Goal: Task Accomplishment & Management: Manage account settings

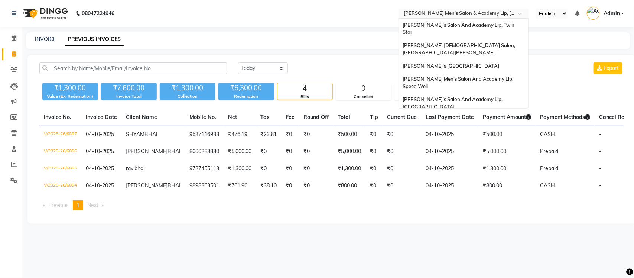
click at [495, 10] on input "text" at bounding box center [456, 13] width 108 height 7
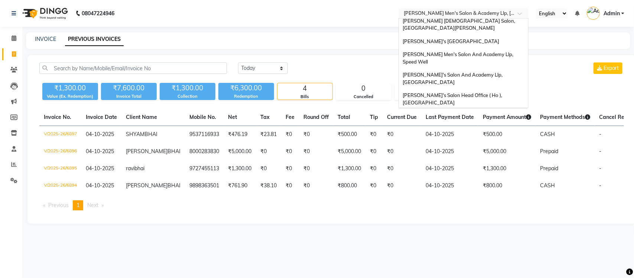
click at [490, 112] on span "[PERSON_NAME] Men's Salon & Academy Llp, [GEOGRAPHIC_DATA]" at bounding box center [454, 118] width 105 height 13
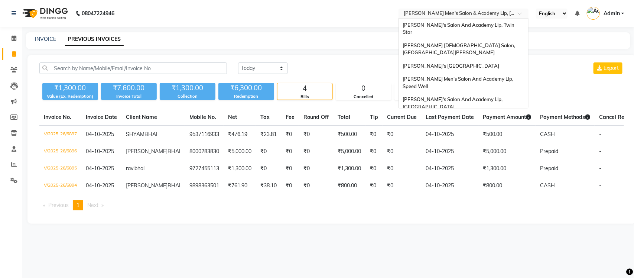
click at [487, 15] on input "text" at bounding box center [456, 13] width 108 height 7
click at [503, 12] on input "text" at bounding box center [456, 13] width 108 height 7
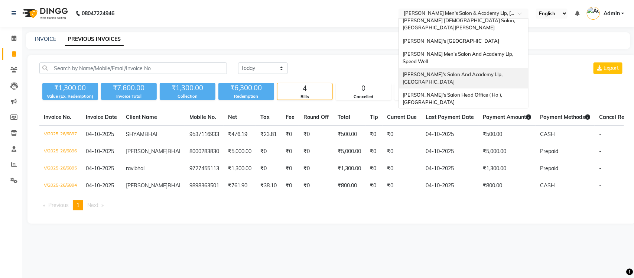
click at [503, 71] on span "[PERSON_NAME]'s Salon And Academy Llp, [GEOGRAPHIC_DATA]" at bounding box center [452, 77] width 101 height 13
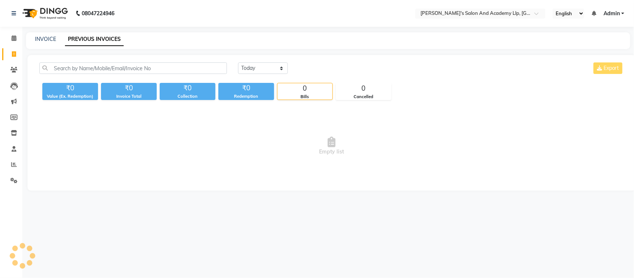
select select "en"
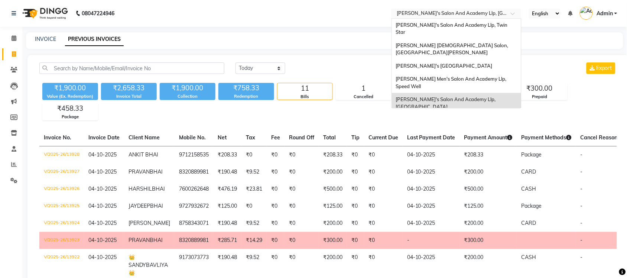
click at [492, 15] on input "text" at bounding box center [449, 13] width 108 height 7
click at [487, 76] on span "[PERSON_NAME] Men's Salon And Academy Llp, Speed Well" at bounding box center [451, 82] width 112 height 13
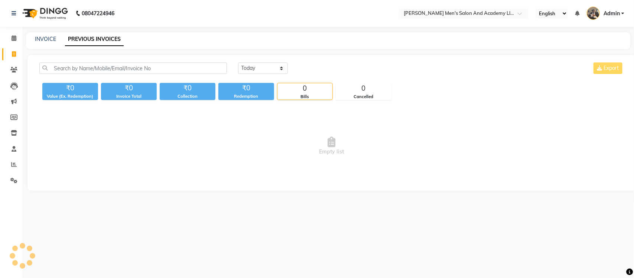
select select "en"
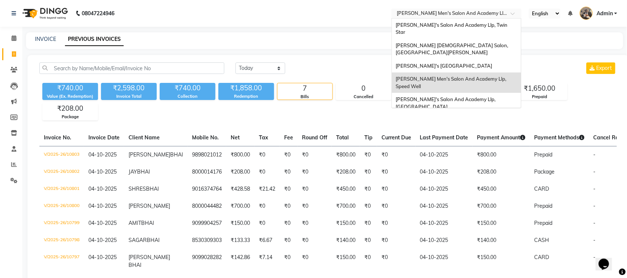
click at [488, 13] on input "text" at bounding box center [449, 13] width 108 height 7
click at [480, 59] on div "[PERSON_NAME]'s [GEOGRAPHIC_DATA]" at bounding box center [456, 65] width 129 height 13
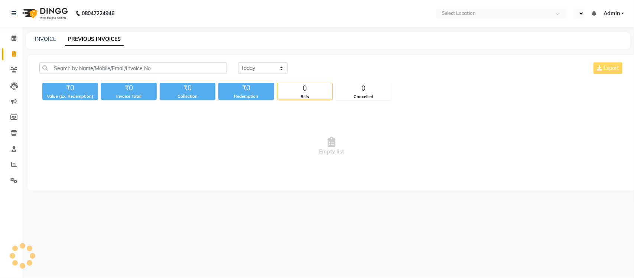
select select "en"
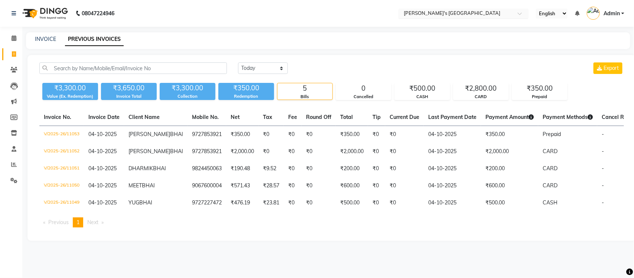
click at [475, 15] on input "text" at bounding box center [456, 13] width 108 height 7
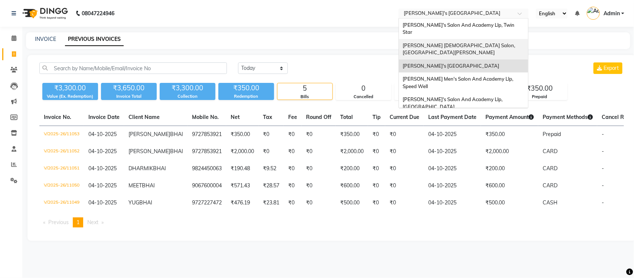
click at [487, 39] on div "[PERSON_NAME] [DEMOGRAPHIC_DATA] Salon, [GEOGRAPHIC_DATA][PERSON_NAME]" at bounding box center [463, 49] width 129 height 20
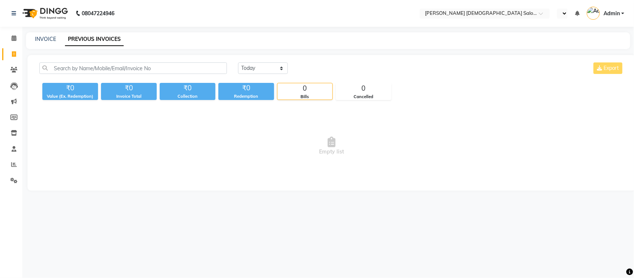
select select "en"
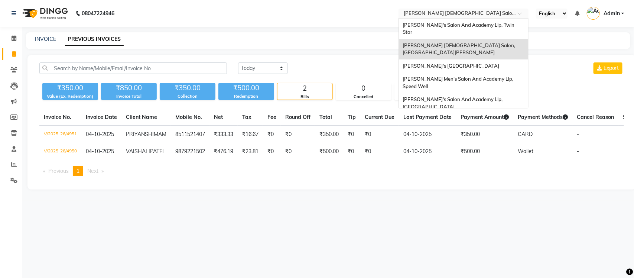
click at [476, 14] on input "text" at bounding box center [456, 13] width 108 height 7
click at [481, 26] on span "[PERSON_NAME]'s Salon And Academy Llp, Twin Star" at bounding box center [458, 28] width 113 height 13
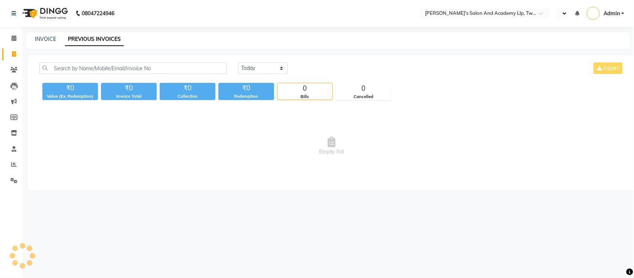
select select "en"
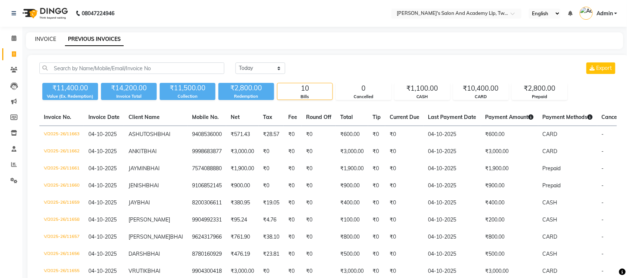
drag, startPoint x: 46, startPoint y: 38, endPoint x: 12, endPoint y: 56, distance: 38.6
click at [46, 38] on link "INVOICE" at bounding box center [45, 39] width 21 height 7
select select "6985"
select select "service"
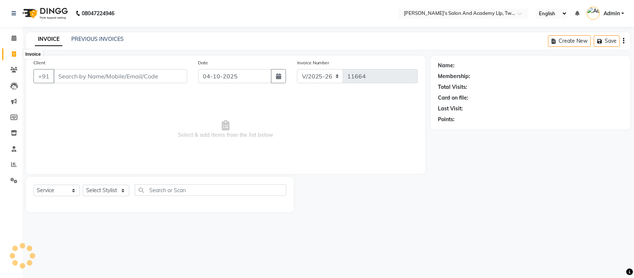
click at [12, 56] on icon at bounding box center [14, 54] width 4 height 6
select select "6985"
select select "service"
click at [101, 39] on link "PREVIOUS INVOICES" at bounding box center [97, 39] width 52 height 7
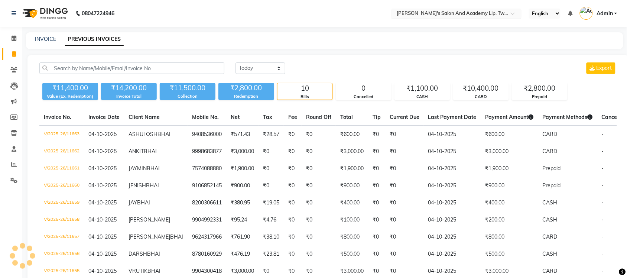
click at [507, 15] on div at bounding box center [456, 13] width 130 height 7
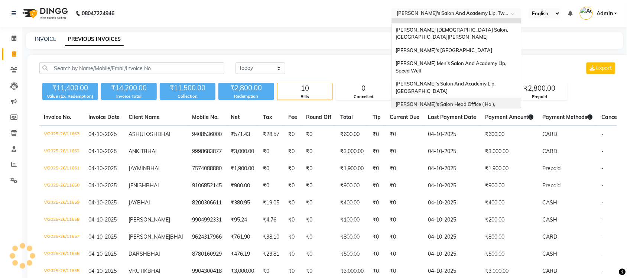
scroll to position [25, 0]
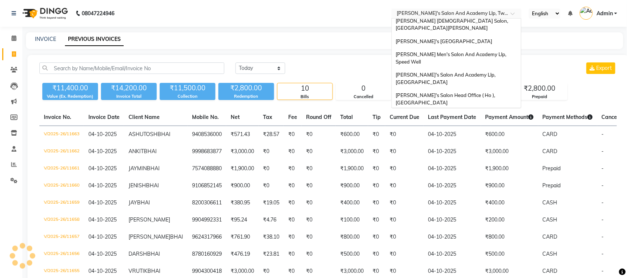
click at [477, 112] on span "[PERSON_NAME] Men's Salon & Academy Llp, [GEOGRAPHIC_DATA]" at bounding box center [447, 118] width 105 height 13
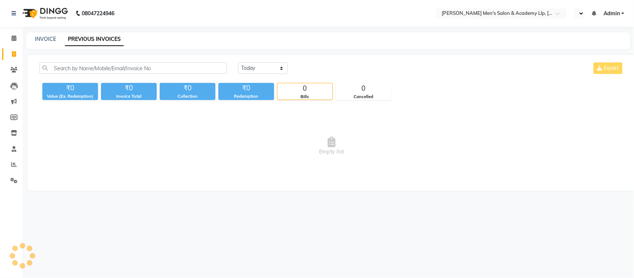
select select "en"
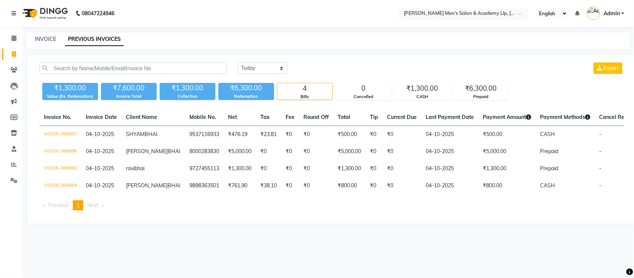
click at [489, 10] on div "× [PERSON_NAME] Men's [GEOGRAPHIC_DATA]" at bounding box center [460, 13] width 112 height 7
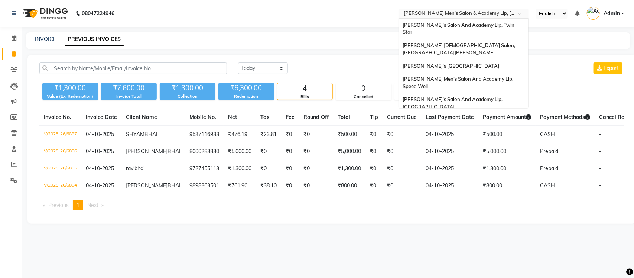
scroll to position [25, 0]
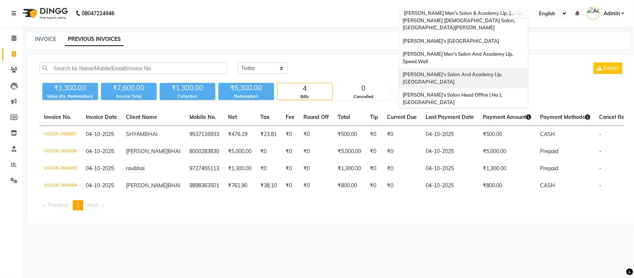
click at [497, 68] on div "[PERSON_NAME]'s Salon And Academy Llp, [GEOGRAPHIC_DATA]" at bounding box center [463, 78] width 129 height 20
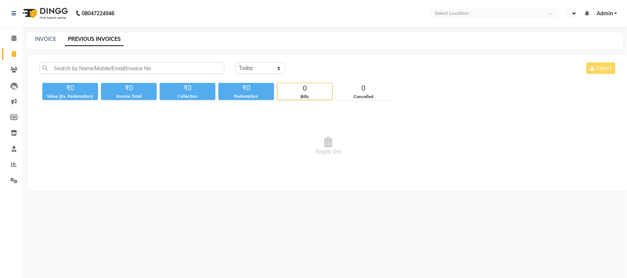
select select "en"
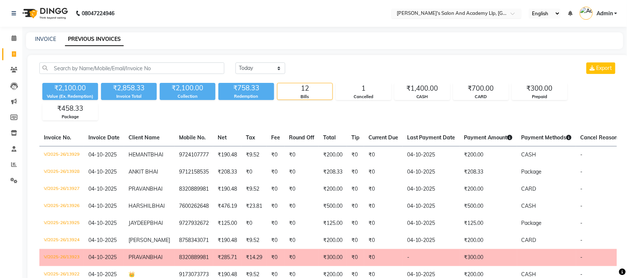
click at [481, 12] on input "text" at bounding box center [449, 13] width 108 height 7
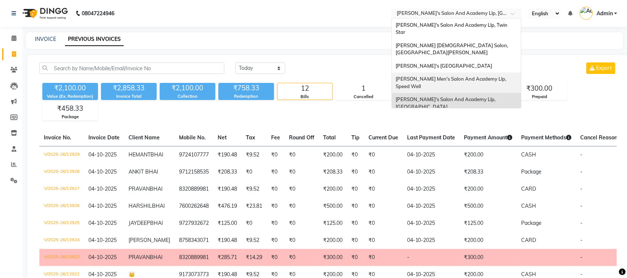
click at [494, 76] on span "[PERSON_NAME] Men's Salon And Academy Llp, Speed Well" at bounding box center [451, 82] width 112 height 13
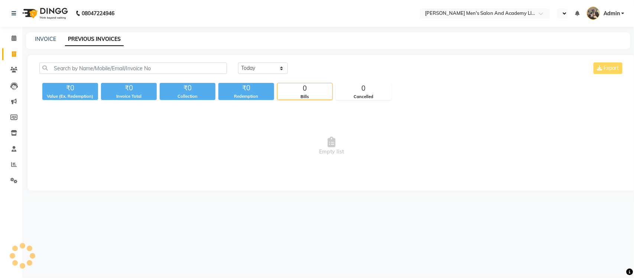
select select "en"
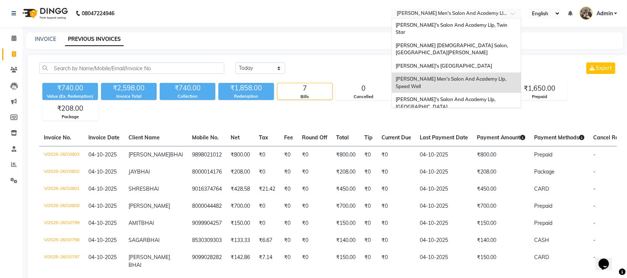
click at [481, 15] on input "text" at bounding box center [449, 13] width 108 height 7
click at [494, 59] on div "[PERSON_NAME]'s [GEOGRAPHIC_DATA]" at bounding box center [456, 65] width 129 height 13
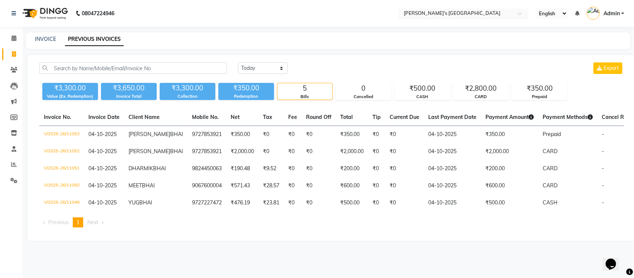
click at [508, 12] on input "text" at bounding box center [456, 13] width 108 height 7
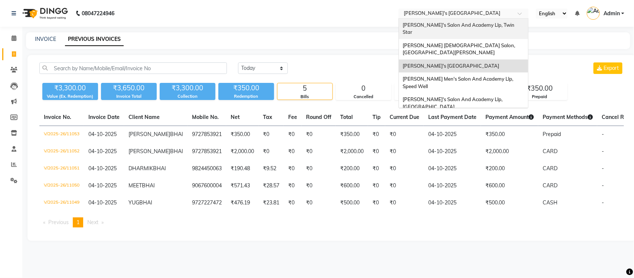
click at [498, 31] on div "[PERSON_NAME]'s Salon And Academy Llp, Twin Star" at bounding box center [463, 29] width 129 height 20
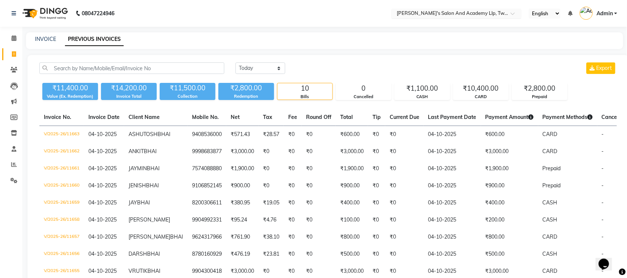
click at [477, 12] on input "text" at bounding box center [449, 13] width 108 height 7
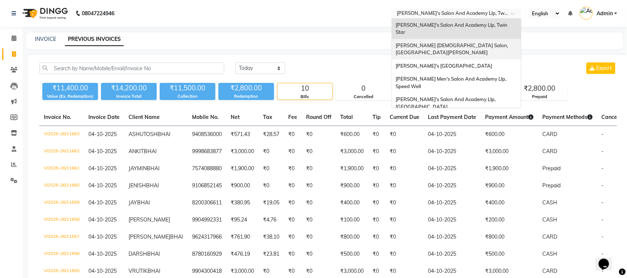
click at [479, 39] on div "[PERSON_NAME] [DEMOGRAPHIC_DATA] Salon, [GEOGRAPHIC_DATA][PERSON_NAME]" at bounding box center [456, 49] width 129 height 20
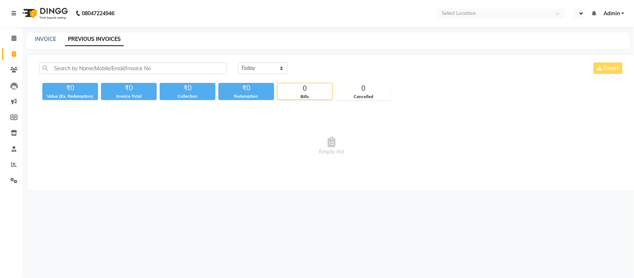
select select "en"
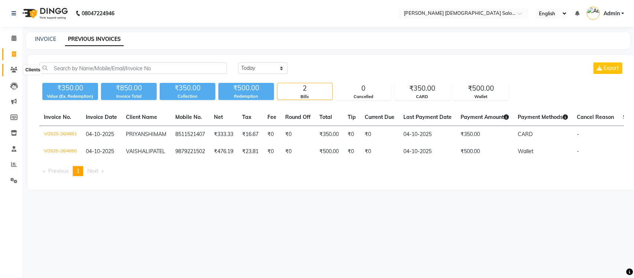
drag, startPoint x: 9, startPoint y: 68, endPoint x: 13, endPoint y: 53, distance: 15.3
click at [9, 68] on span at bounding box center [13, 70] width 13 height 9
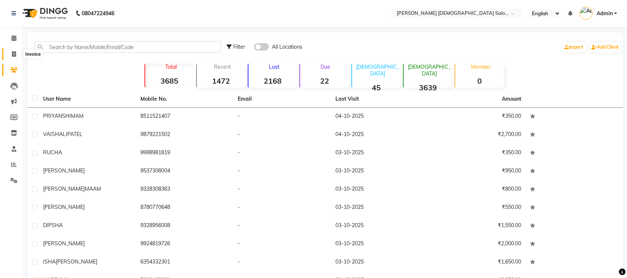
click at [13, 52] on icon at bounding box center [14, 54] width 4 height 6
select select "service"
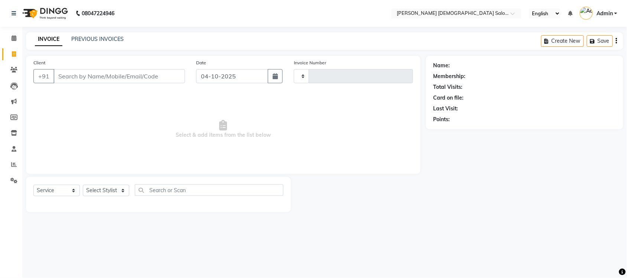
type input "4952"
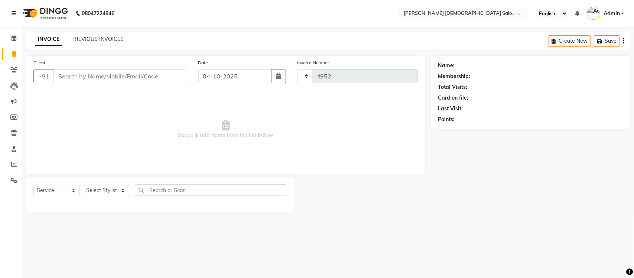
select select "7542"
select select "membership"
click at [89, 36] on link "PREVIOUS INVOICES" at bounding box center [97, 39] width 52 height 7
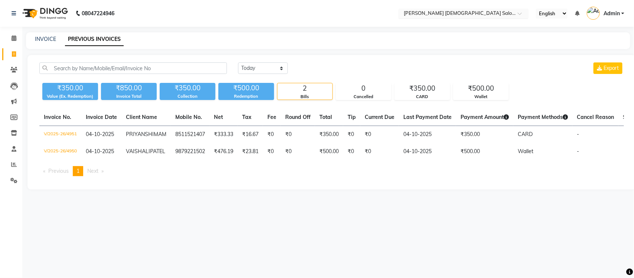
click at [489, 12] on input "text" at bounding box center [456, 13] width 108 height 7
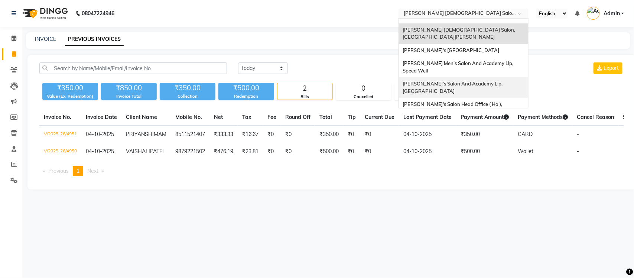
scroll to position [25, 0]
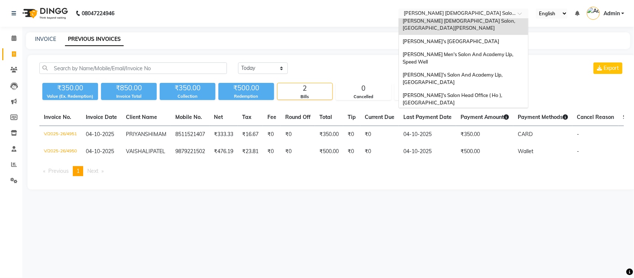
click at [468, 109] on div "Sandy Men's Salon & Academy Llp, Ravapar Road" at bounding box center [463, 119] width 129 height 20
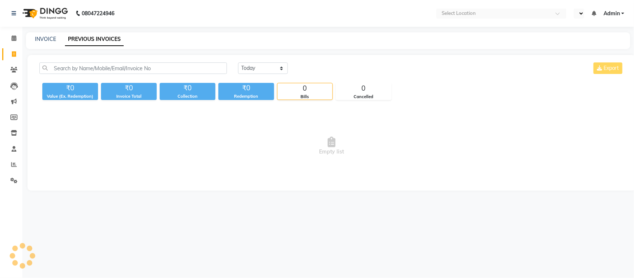
select select "en"
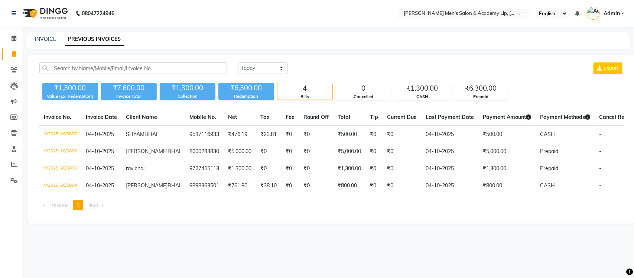
click at [487, 14] on input "text" at bounding box center [456, 13] width 108 height 7
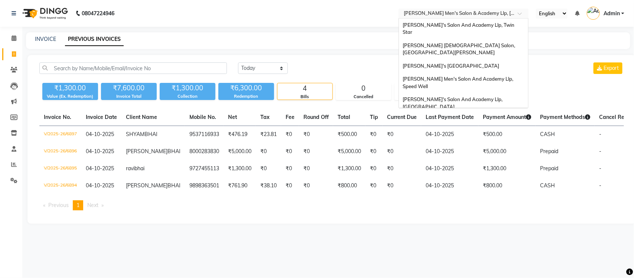
scroll to position [25, 0]
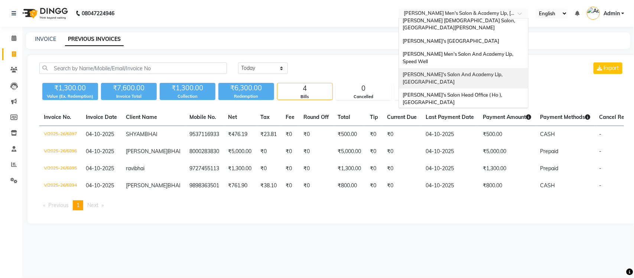
click at [502, 68] on div "[PERSON_NAME]'s Salon And Academy Llp, [GEOGRAPHIC_DATA]" at bounding box center [463, 78] width 129 height 20
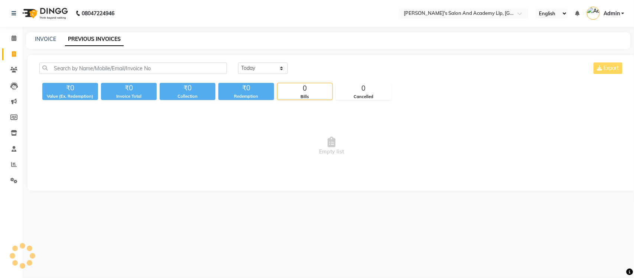
select select "en"
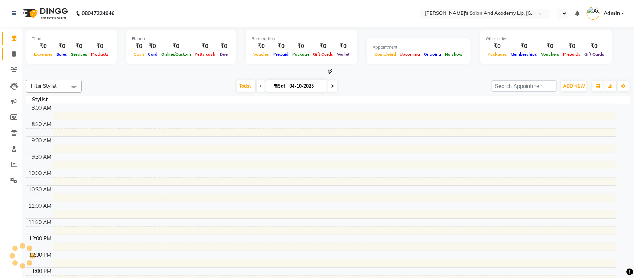
select select "en"
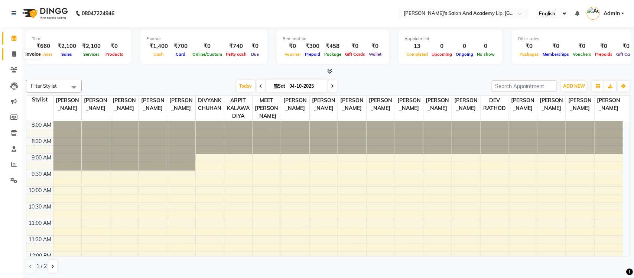
click at [17, 55] on span at bounding box center [13, 54] width 13 height 9
select select "service"
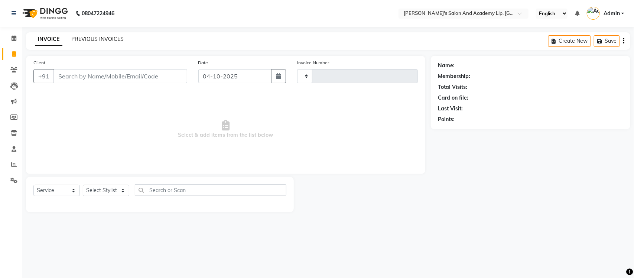
type input "13930"
select select "6983"
click at [87, 41] on link "PREVIOUS INVOICES" at bounding box center [97, 39] width 52 height 7
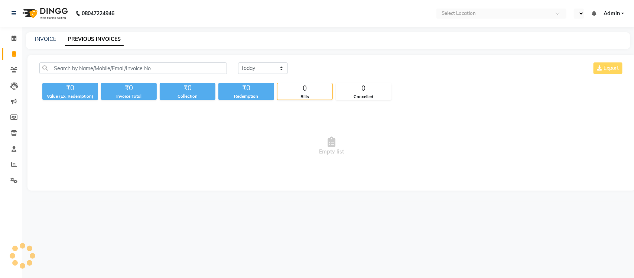
select select "en"
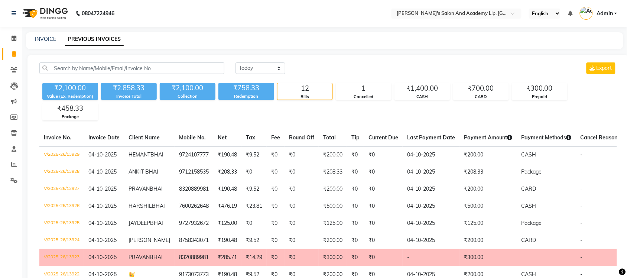
drag, startPoint x: 151, startPoint y: 19, endPoint x: 162, endPoint y: 2, distance: 20.9
click at [151, 21] on nav "08047224946 Select Location × Sandy Men's Salon And Academy Llp, University Roa…" at bounding box center [313, 13] width 627 height 27
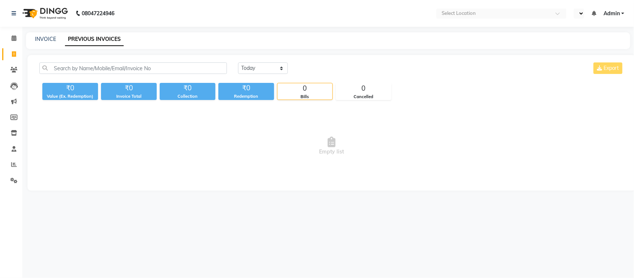
select select "en"
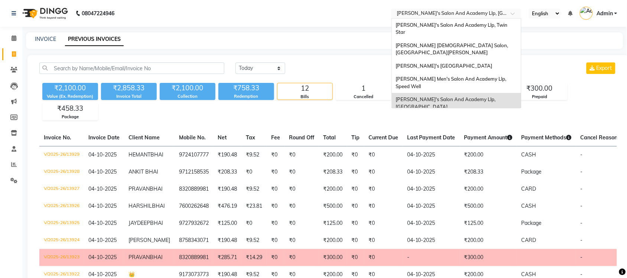
drag, startPoint x: 487, startPoint y: 12, endPoint x: 499, endPoint y: 84, distance: 72.2
click at [487, 12] on input "text" at bounding box center [449, 13] width 108 height 7
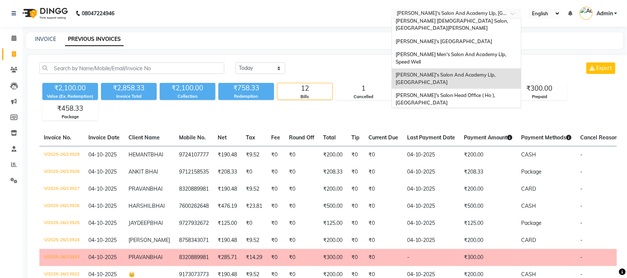
click at [500, 112] on span "[PERSON_NAME] Men's Salon & Academy Llp, [GEOGRAPHIC_DATA]" at bounding box center [447, 118] width 105 height 13
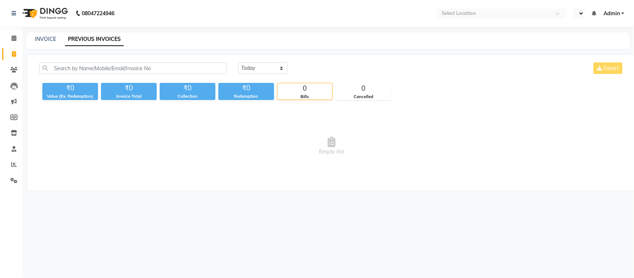
select select "en"
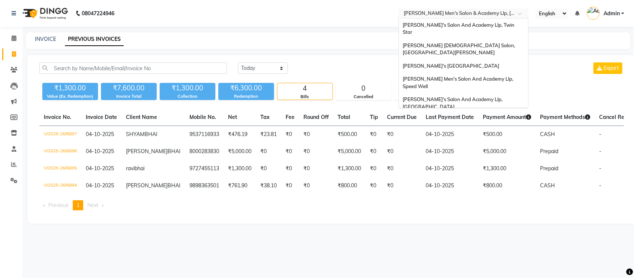
click at [507, 12] on input "text" at bounding box center [456, 13] width 108 height 7
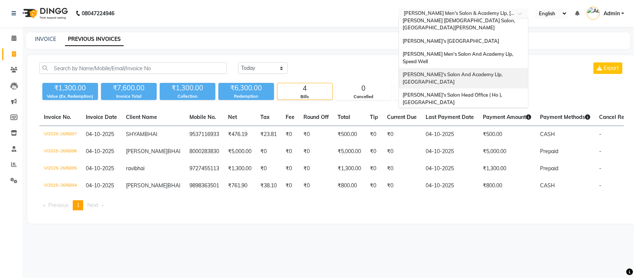
click at [508, 68] on div "[PERSON_NAME]'s Salon And Academy Llp, [GEOGRAPHIC_DATA]" at bounding box center [463, 78] width 129 height 20
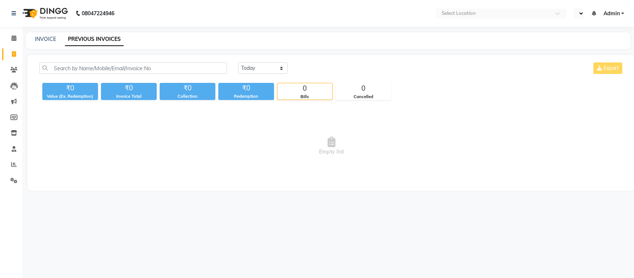
select select "en"
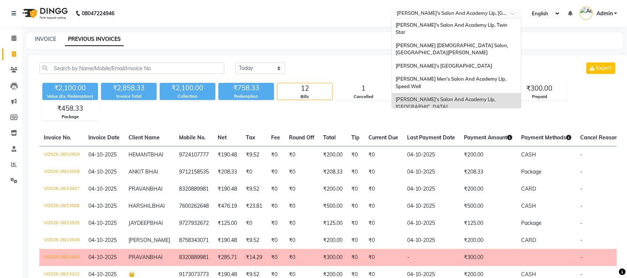
click at [472, 12] on input "text" at bounding box center [449, 13] width 108 height 7
click at [479, 76] on span "[PERSON_NAME] Men's Salon And Academy Llp, Speed Well" at bounding box center [451, 82] width 112 height 13
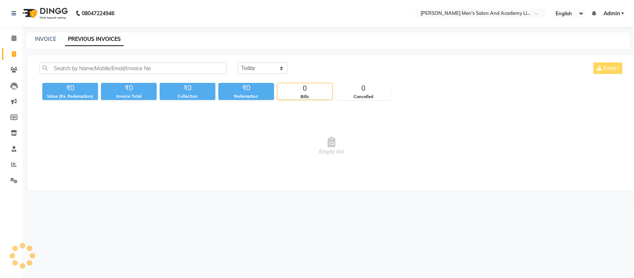
select select "en"
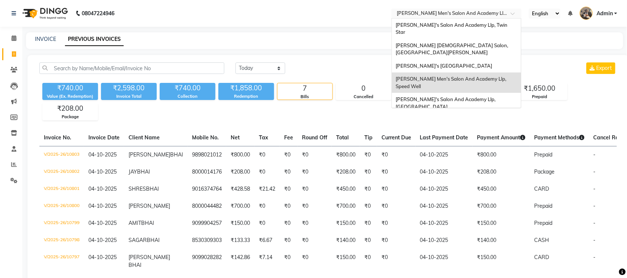
click at [467, 12] on input "text" at bounding box center [449, 13] width 108 height 7
click at [464, 63] on span "[PERSON_NAME]'s [GEOGRAPHIC_DATA]" at bounding box center [443, 66] width 97 height 6
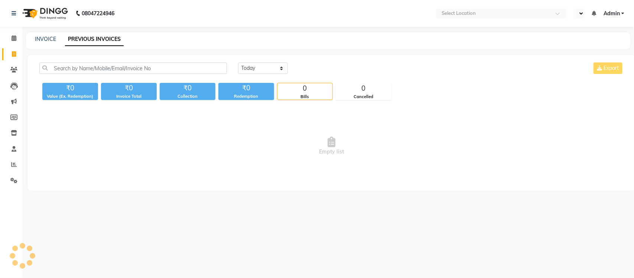
select select "en"
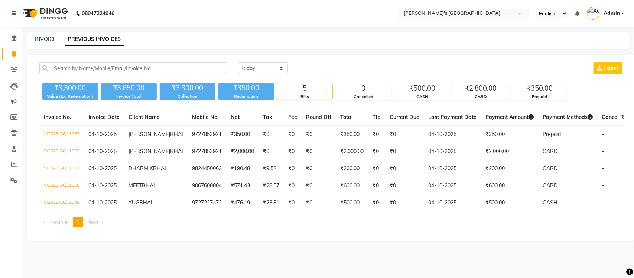
click at [493, 11] on input "text" at bounding box center [456, 13] width 108 height 7
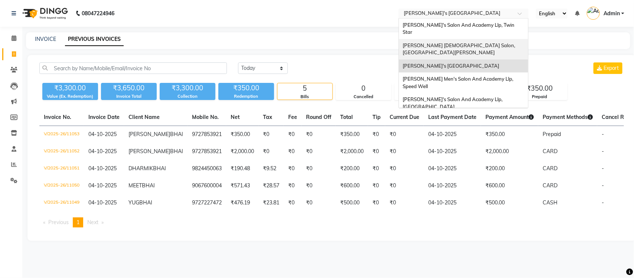
click at [491, 40] on div "[PERSON_NAME] [DEMOGRAPHIC_DATA] Salon, [GEOGRAPHIC_DATA][PERSON_NAME]" at bounding box center [463, 49] width 129 height 20
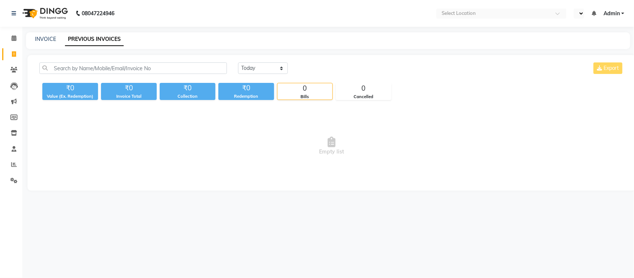
select select "en"
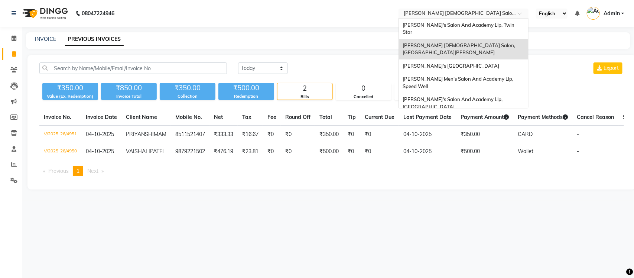
click at [490, 13] on input "text" at bounding box center [456, 13] width 108 height 7
click at [491, 18] on ng-dropdown-panel "[PERSON_NAME]'s Salon And Academy Llp, Twin Star [PERSON_NAME] [DEMOGRAPHIC_DAT…" at bounding box center [463, 63] width 130 height 90
click at [490, 29] on div "[PERSON_NAME]'s Salon And Academy Llp, Twin Star" at bounding box center [463, 29] width 129 height 20
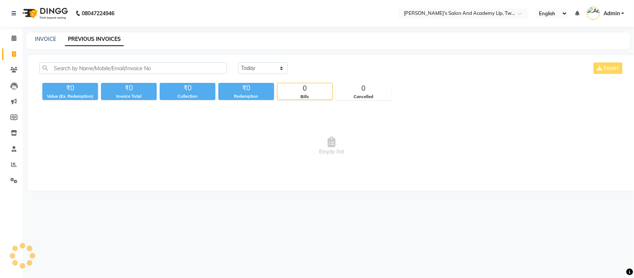
select select "en"
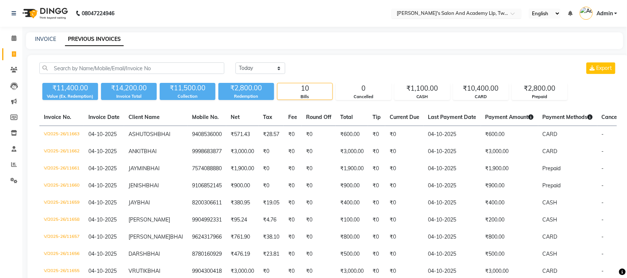
click at [482, 12] on input "text" at bounding box center [449, 13] width 108 height 7
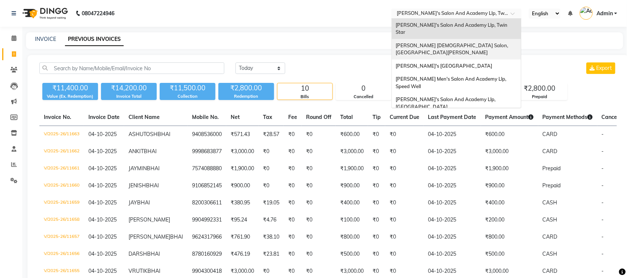
click at [472, 42] on span "[PERSON_NAME] [DEMOGRAPHIC_DATA] Salon, [GEOGRAPHIC_DATA][PERSON_NAME]" at bounding box center [452, 48] width 114 height 13
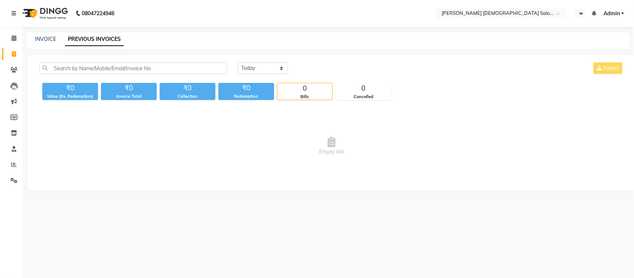
select select "en"
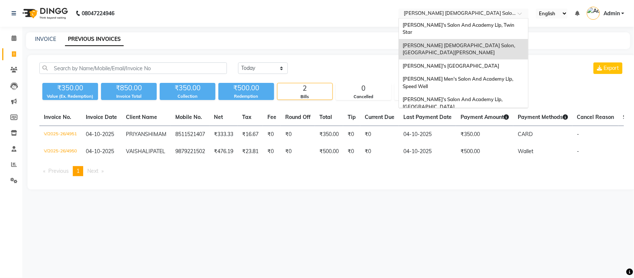
click at [470, 16] on input "text" at bounding box center [456, 13] width 108 height 7
click at [481, 21] on div "[PERSON_NAME]'s Salon And Academy Llp, Twin Star" at bounding box center [463, 29] width 129 height 20
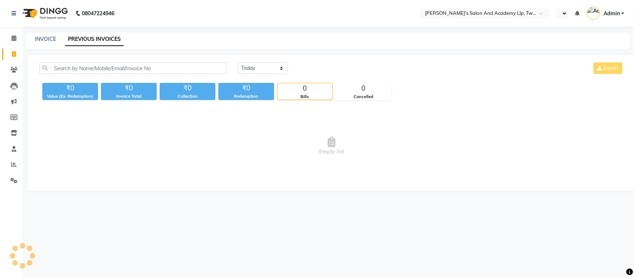
select select "en"
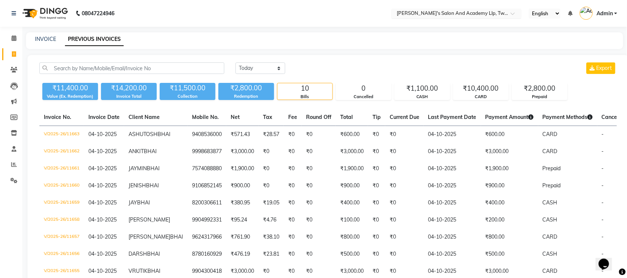
click at [482, 13] on input "text" at bounding box center [449, 13] width 108 height 7
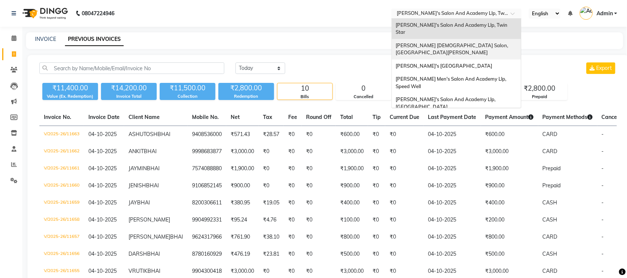
click at [480, 40] on div "[PERSON_NAME] [DEMOGRAPHIC_DATA] Salon, [GEOGRAPHIC_DATA][PERSON_NAME]" at bounding box center [456, 49] width 129 height 20
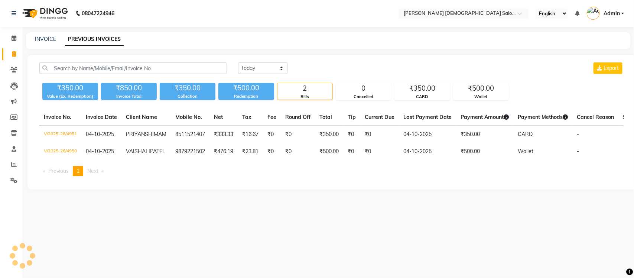
select select "en"
click at [500, 17] on input "text" at bounding box center [456, 13] width 108 height 7
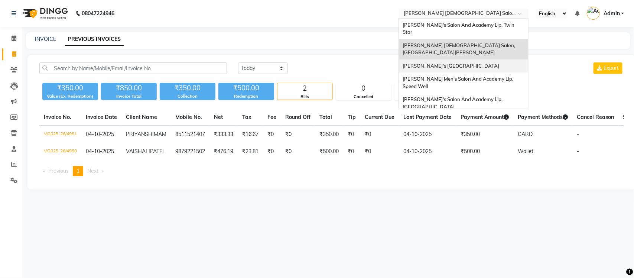
click at [479, 63] on span "[PERSON_NAME]'s [GEOGRAPHIC_DATA]" at bounding box center [450, 66] width 97 height 6
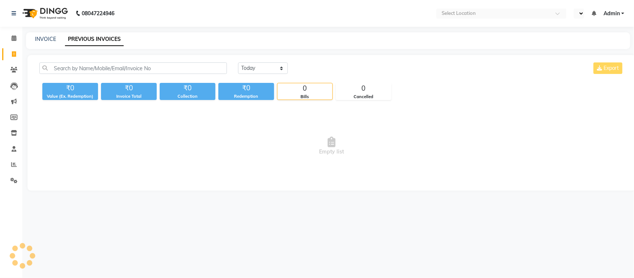
select select "en"
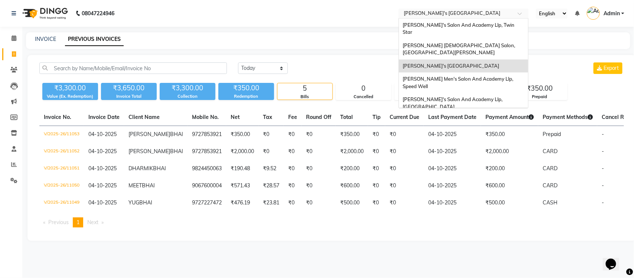
click at [499, 14] on input "text" at bounding box center [456, 13] width 108 height 7
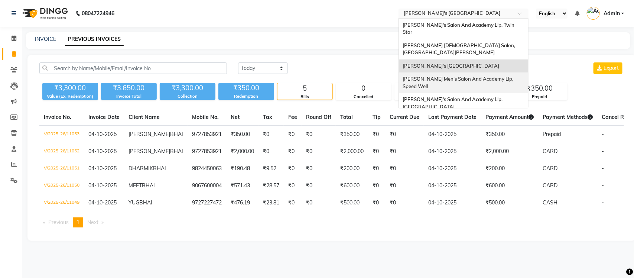
click at [492, 76] on div "[PERSON_NAME] Men's Salon And Academy Llp, Speed Well" at bounding box center [463, 82] width 129 height 20
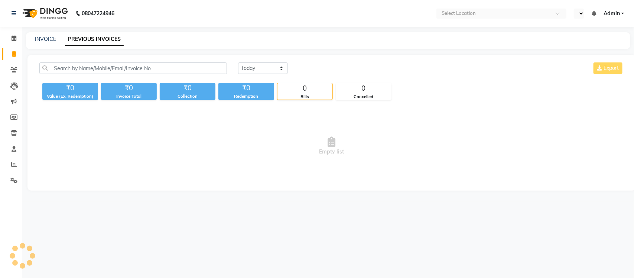
select select "en"
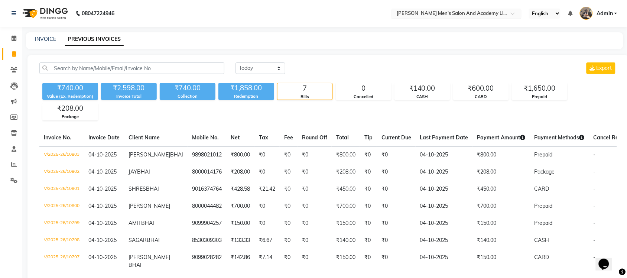
click at [483, 15] on input "text" at bounding box center [449, 13] width 108 height 7
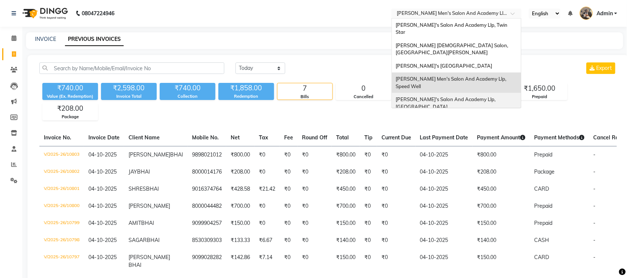
click at [470, 96] on span "[PERSON_NAME]'s Salon And Academy Llp, [GEOGRAPHIC_DATA]" at bounding box center [445, 102] width 101 height 13
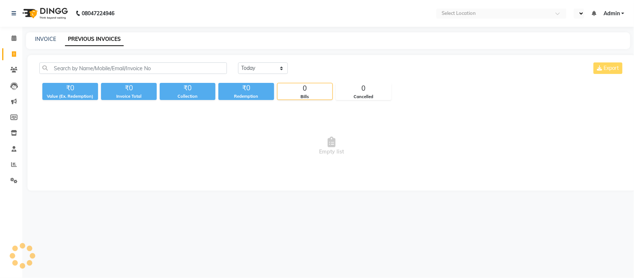
select select "en"
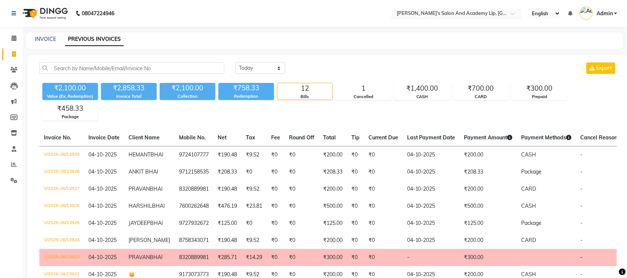
click at [434, 13] on input "text" at bounding box center [449, 13] width 108 height 7
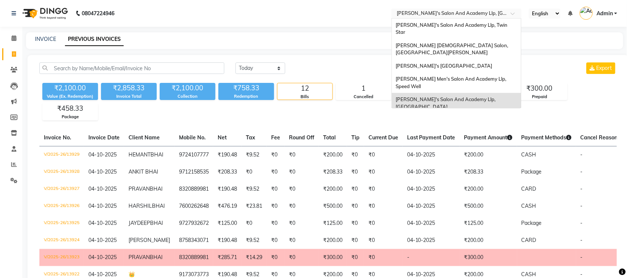
scroll to position [25, 0]
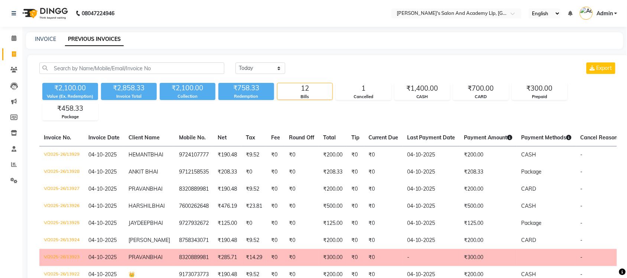
click at [129, 7] on nav "08047224946 Select Location × [PERSON_NAME]'s Salon And Academy Llp, University…" at bounding box center [313, 13] width 627 height 27
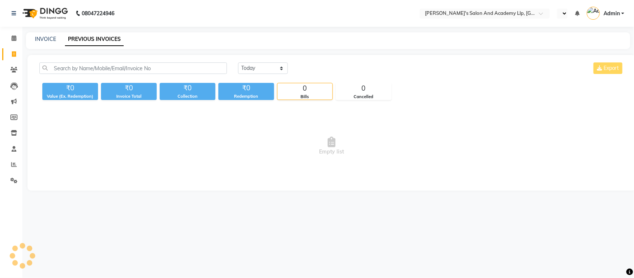
select select "en"
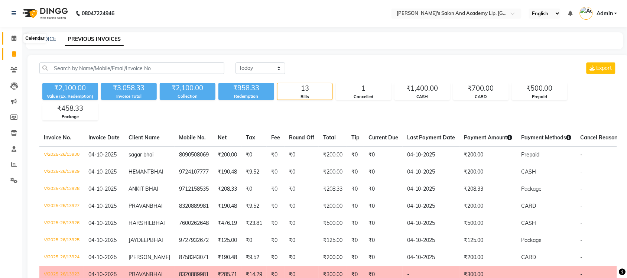
click at [12, 36] on icon at bounding box center [14, 38] width 5 height 6
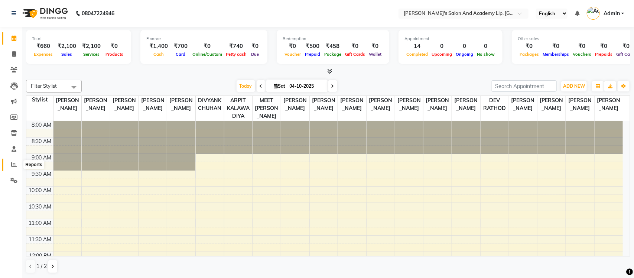
click at [14, 167] on span at bounding box center [13, 164] width 13 height 9
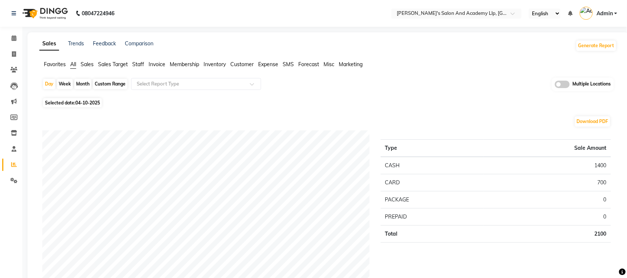
click at [273, 67] on span "Expense" at bounding box center [268, 64] width 20 height 7
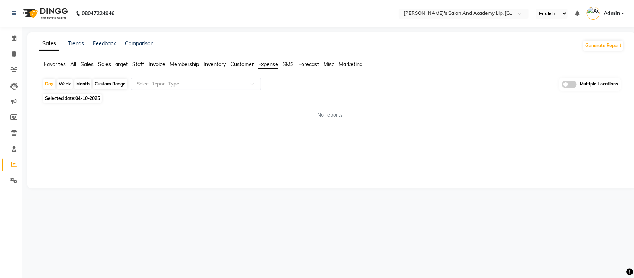
click at [233, 90] on ng-select "Select Report Type" at bounding box center [196, 84] width 130 height 12
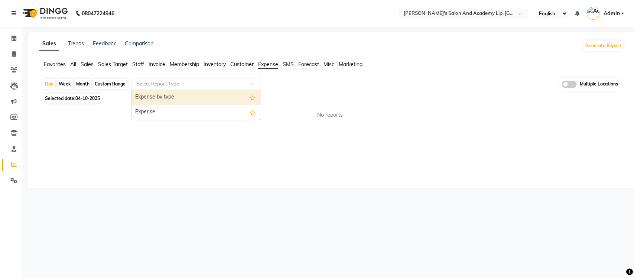
click at [224, 95] on div "Expense by type" at bounding box center [195, 97] width 129 height 15
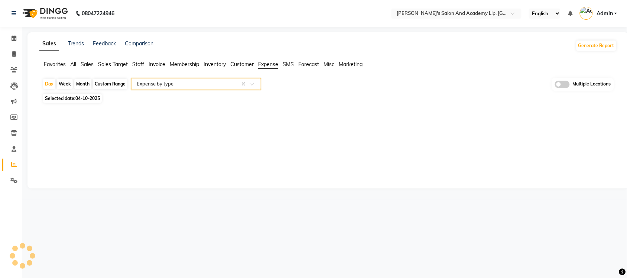
select select "full_report"
select select "csv"
click at [12, 54] on icon at bounding box center [14, 54] width 4 height 6
select select "service"
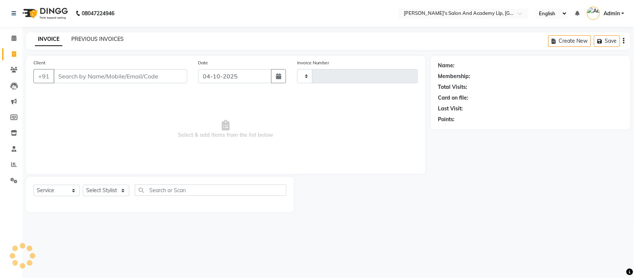
type input "13931"
select select "6983"
click at [108, 40] on link "PREVIOUS INVOICES" at bounding box center [97, 39] width 52 height 7
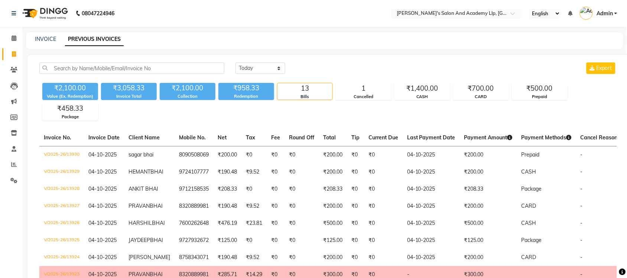
click at [456, 19] on nav "08047224946 Select Location × Sandy Men's Salon And Academy Llp, University Roa…" at bounding box center [313, 13] width 627 height 27
click at [477, 9] on div "Select Location × Sandy Men's Salon And Academy Llp, University Road" at bounding box center [456, 14] width 130 height 10
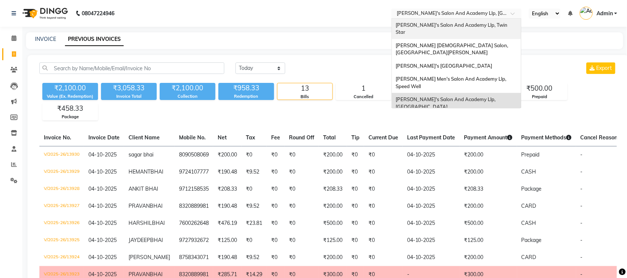
click at [481, 19] on div "[PERSON_NAME]'s Salon And Academy Llp, Twin Star" at bounding box center [456, 29] width 129 height 20
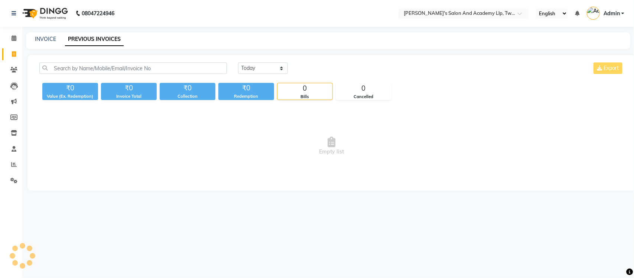
select select "en"
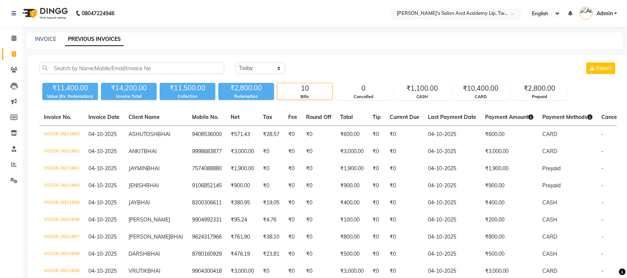
click at [474, 15] on input "text" at bounding box center [449, 13] width 108 height 7
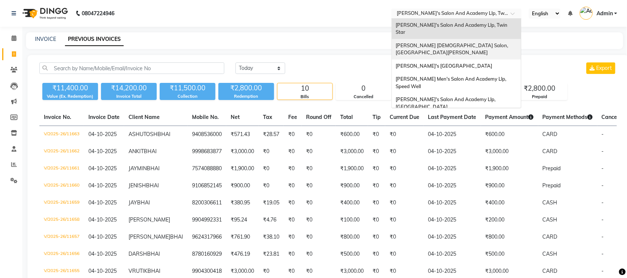
click at [476, 41] on div "[PERSON_NAME] [DEMOGRAPHIC_DATA] Salon, [GEOGRAPHIC_DATA][PERSON_NAME]" at bounding box center [456, 49] width 129 height 20
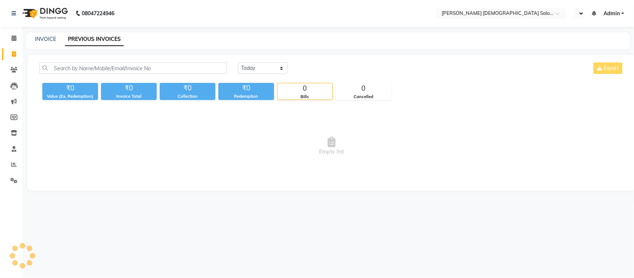
select select "en"
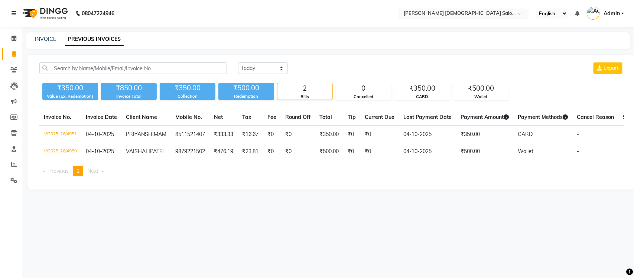
click at [466, 12] on input "text" at bounding box center [456, 13] width 108 height 7
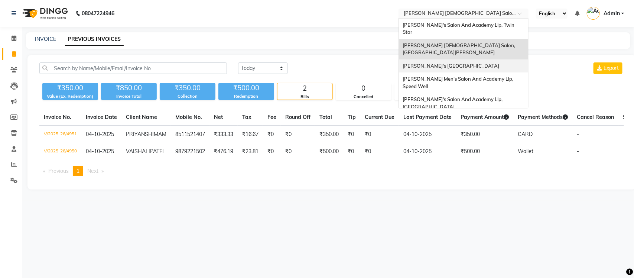
click at [459, 63] on span "[PERSON_NAME]'s [GEOGRAPHIC_DATA]" at bounding box center [450, 66] width 97 height 6
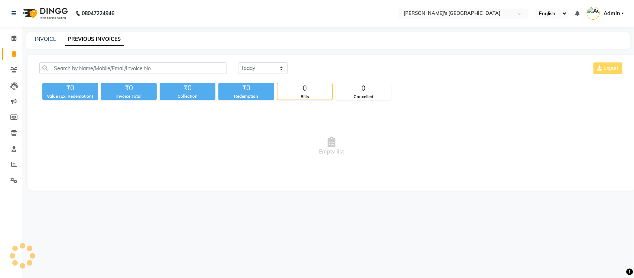
select select "en"
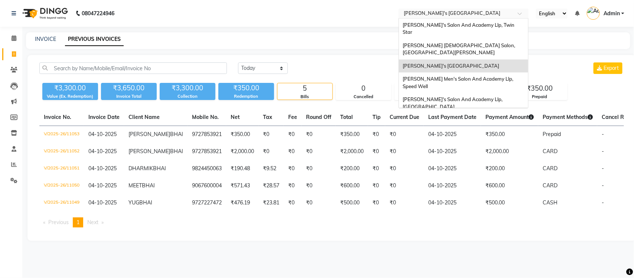
click at [462, 16] on input "text" at bounding box center [456, 13] width 108 height 7
click at [464, 76] on span "[PERSON_NAME] Men's Salon And Academy Llp, Speed Well" at bounding box center [458, 82] width 112 height 13
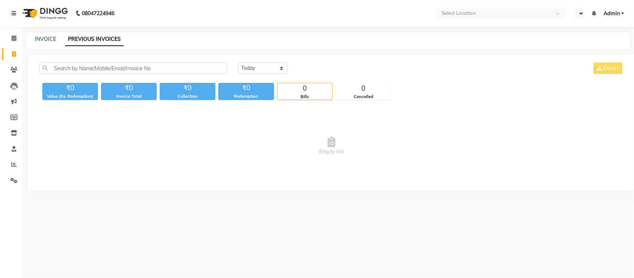
select select "en"
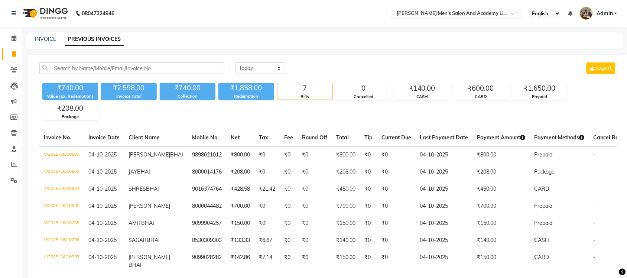
click at [445, 15] on input "text" at bounding box center [449, 13] width 108 height 7
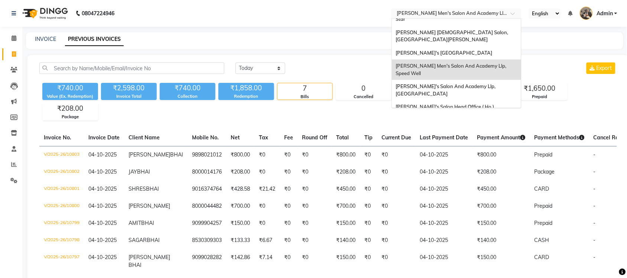
scroll to position [25, 0]
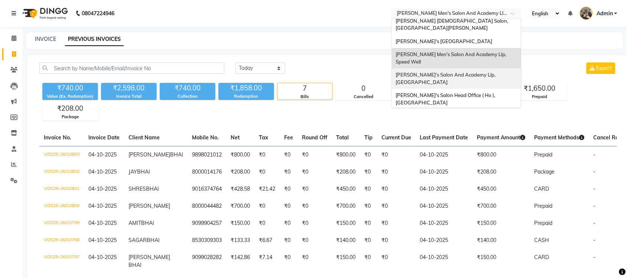
click at [469, 68] on div "[PERSON_NAME]'s Salon And Academy Llp, [GEOGRAPHIC_DATA]" at bounding box center [456, 78] width 129 height 20
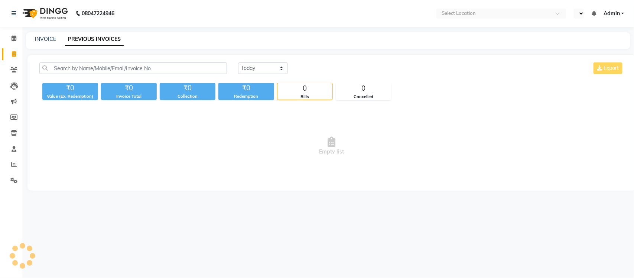
select select "en"
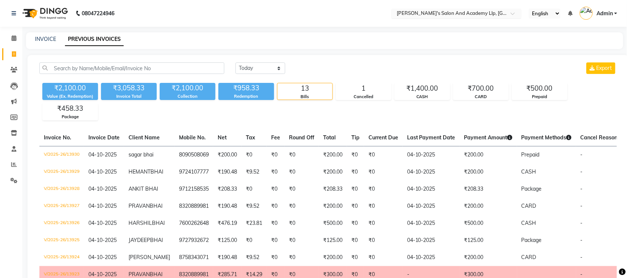
click at [491, 15] on input "text" at bounding box center [449, 13] width 108 height 7
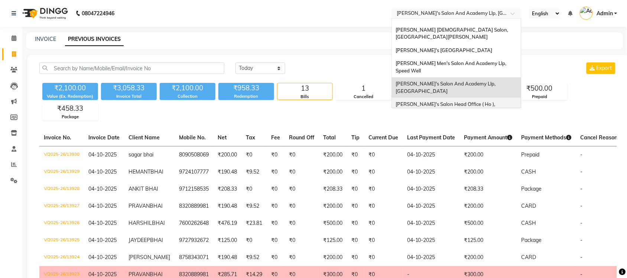
scroll to position [25, 0]
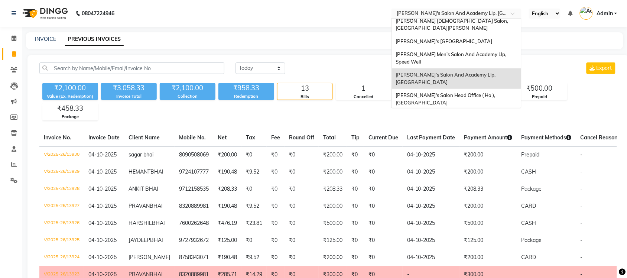
click at [486, 109] on div "[PERSON_NAME] Men's Salon & Academy Llp, [GEOGRAPHIC_DATA]" at bounding box center [456, 119] width 129 height 20
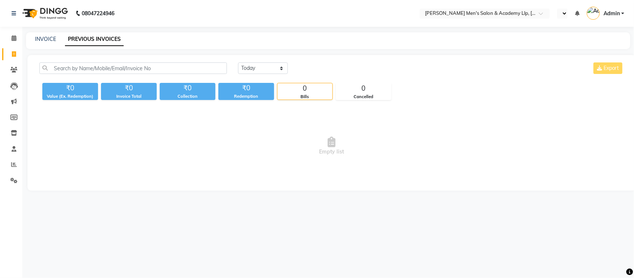
select select "en"
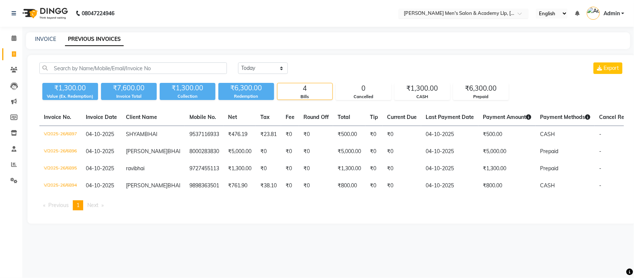
click at [463, 13] on input "text" at bounding box center [456, 13] width 108 height 7
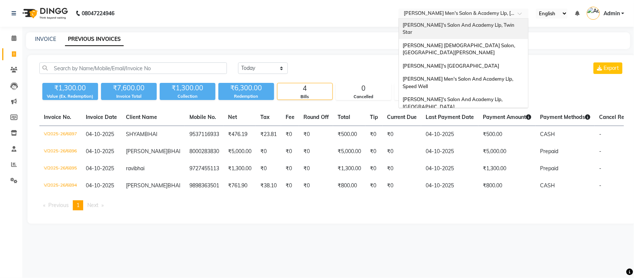
click at [490, 29] on div "Sandy Men's Salon And Academy Llp, Twin Star" at bounding box center [463, 29] width 129 height 20
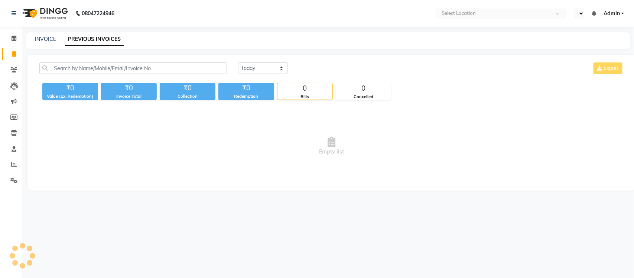
select select "en"
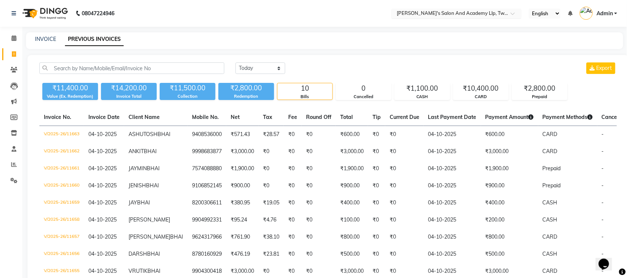
click at [491, 15] on input "text" at bounding box center [449, 13] width 108 height 7
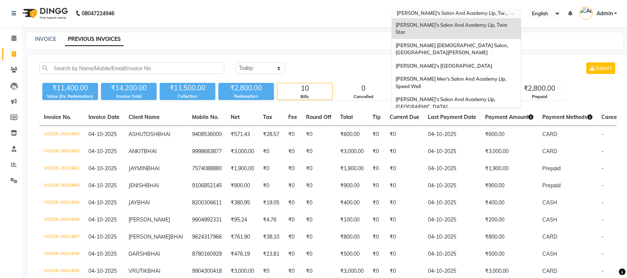
click at [489, 39] on div "[PERSON_NAME] [DEMOGRAPHIC_DATA] Salon, [GEOGRAPHIC_DATA][PERSON_NAME]" at bounding box center [456, 49] width 129 height 20
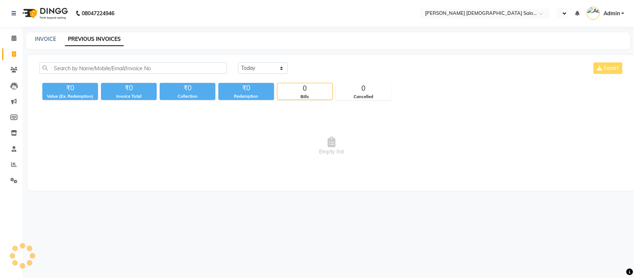
select select "en"
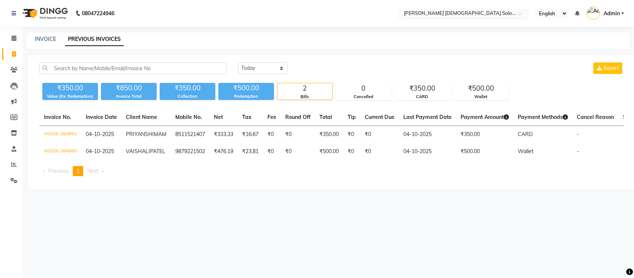
click at [486, 13] on input "text" at bounding box center [456, 13] width 108 height 7
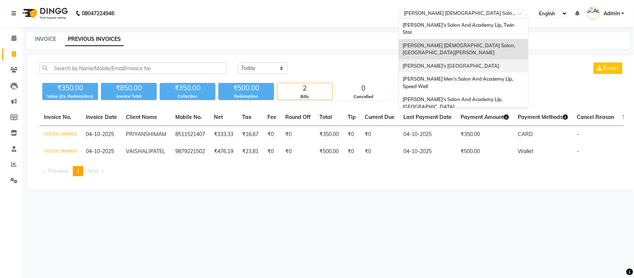
click at [491, 63] on span "[PERSON_NAME]'s [GEOGRAPHIC_DATA]" at bounding box center [450, 66] width 97 height 6
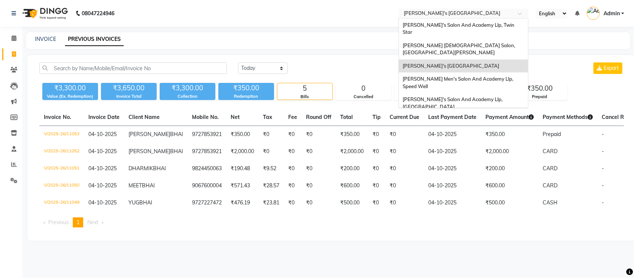
click at [489, 13] on input "text" at bounding box center [456, 13] width 108 height 7
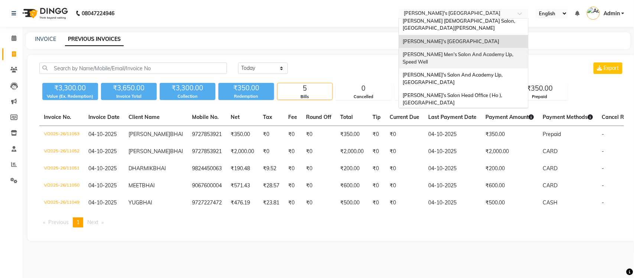
click at [493, 50] on div "[PERSON_NAME] Men's Salon And Academy Llp, Speed Well" at bounding box center [463, 58] width 129 height 20
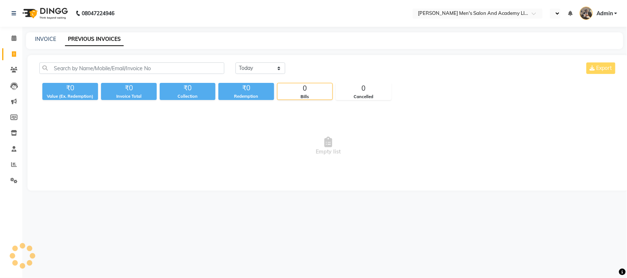
select select "en"
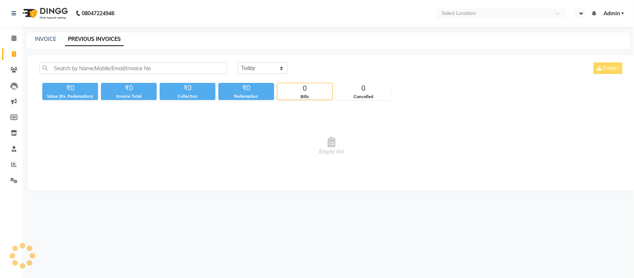
select select "en"
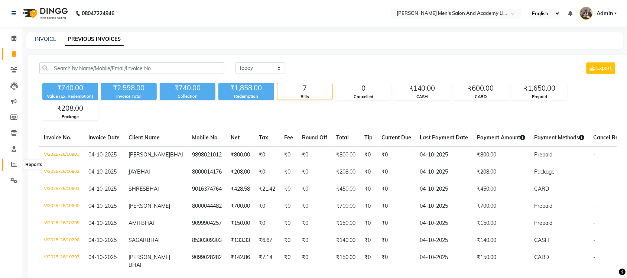
click at [17, 167] on span at bounding box center [13, 164] width 13 height 9
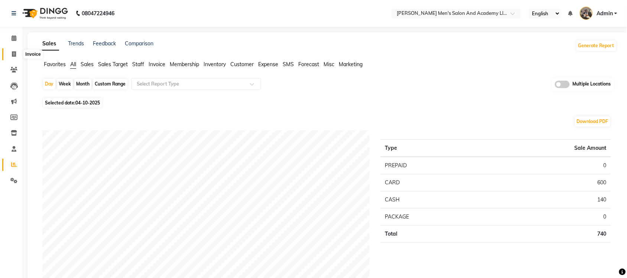
click at [14, 52] on icon at bounding box center [14, 54] width 4 height 6
select select "service"
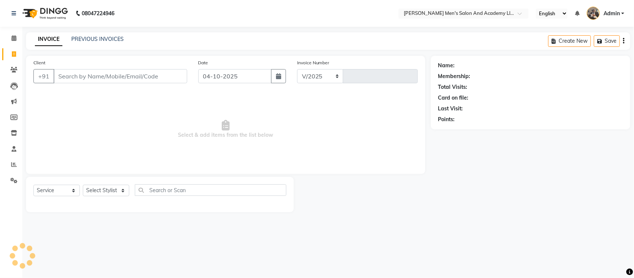
select select "6752"
type input "10804"
click at [105, 40] on link "PREVIOUS INVOICES" at bounding box center [97, 39] width 52 height 7
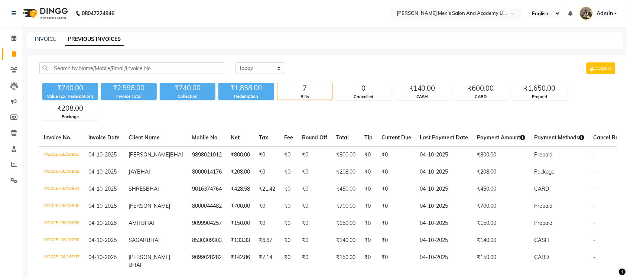
click at [493, 10] on input "text" at bounding box center [449, 13] width 108 height 7
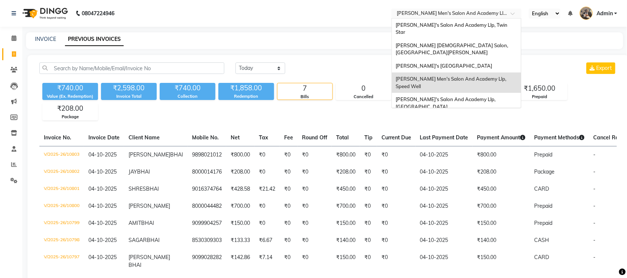
scroll to position [25, 0]
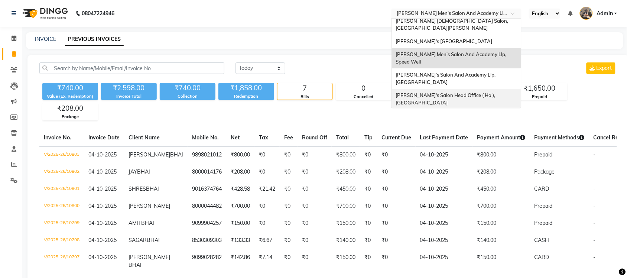
click at [457, 92] on span "[PERSON_NAME]'s Salon Head Office ( Ho ), [GEOGRAPHIC_DATA]" at bounding box center [445, 98] width 101 height 13
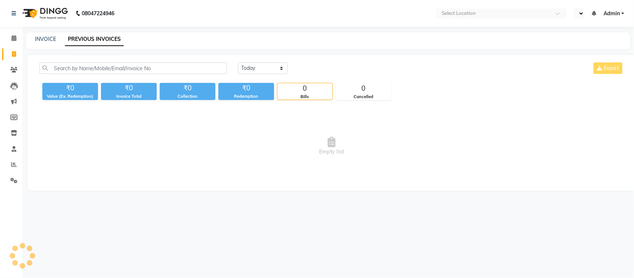
select select "en"
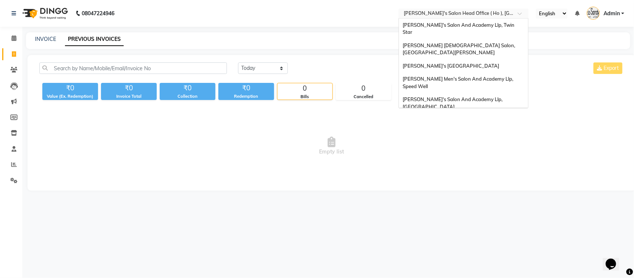
click at [473, 11] on input "text" at bounding box center [456, 13] width 108 height 7
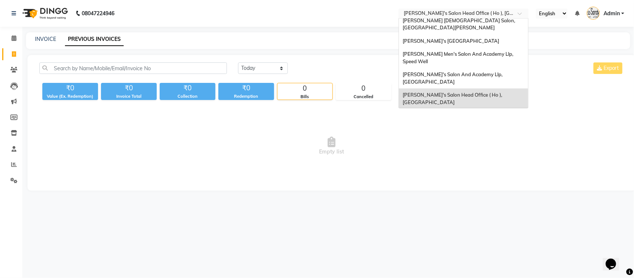
scroll to position [25, 0]
click at [474, 112] on span "[PERSON_NAME] Men's Salon & Academy Llp, [GEOGRAPHIC_DATA]" at bounding box center [454, 118] width 105 height 13
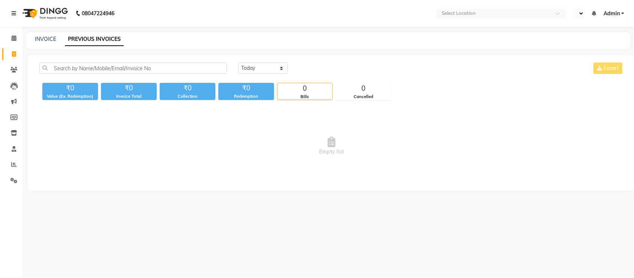
select select "en"
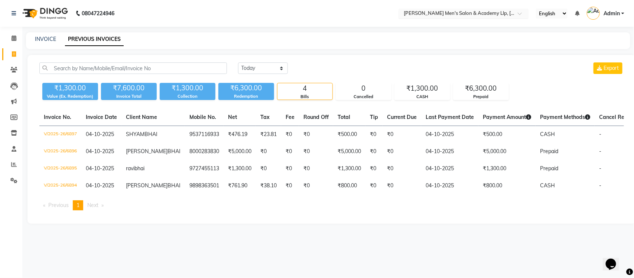
click at [492, 13] on input "text" at bounding box center [456, 13] width 108 height 7
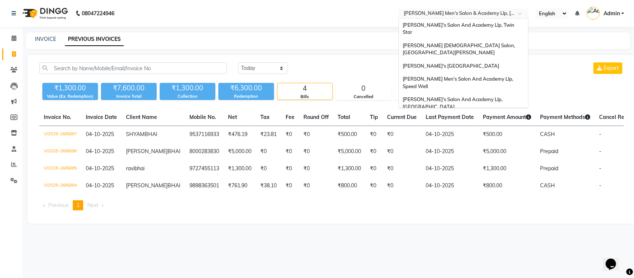
scroll to position [25, 0]
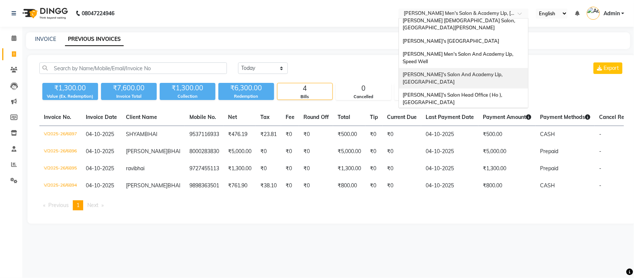
click at [492, 71] on span "[PERSON_NAME]'s Salon And Academy Llp, [GEOGRAPHIC_DATA]" at bounding box center [452, 77] width 101 height 13
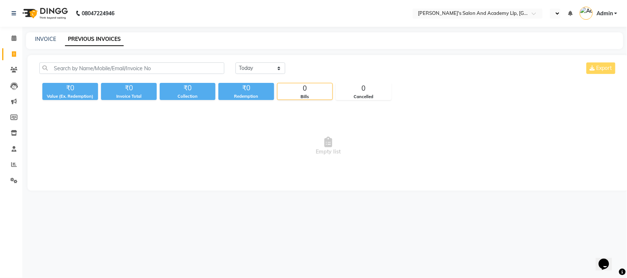
select select "en"
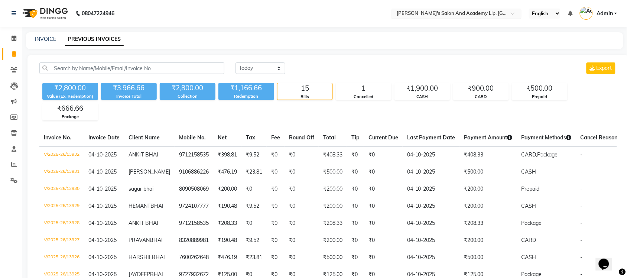
click at [482, 15] on input "text" at bounding box center [449, 13] width 108 height 7
click at [356, 39] on div "INVOICE PREVIOUS INVOICES" at bounding box center [320, 39] width 588 height 8
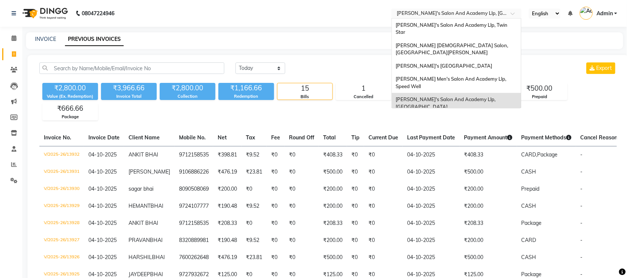
click at [444, 11] on input "text" at bounding box center [449, 13] width 108 height 7
click at [453, 76] on span "[PERSON_NAME] Men's Salon And Academy Llp, Speed Well" at bounding box center [451, 82] width 112 height 13
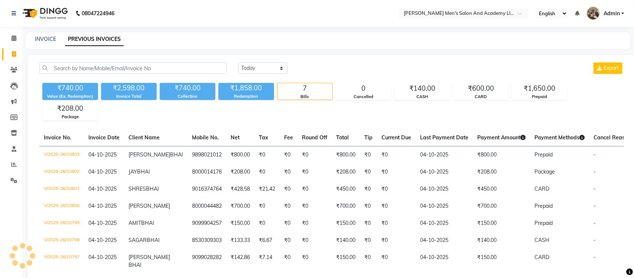
select select "en"
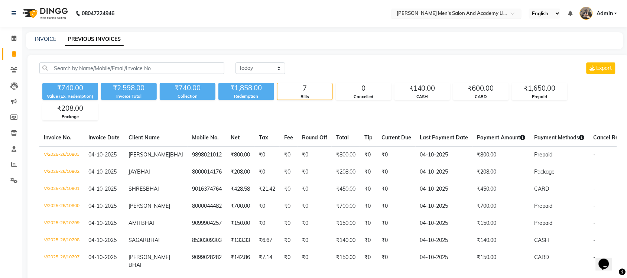
click at [492, 9] on div "Select Location × Sandy Men's Salon And Academy Llp, Speed Well" at bounding box center [456, 14] width 130 height 10
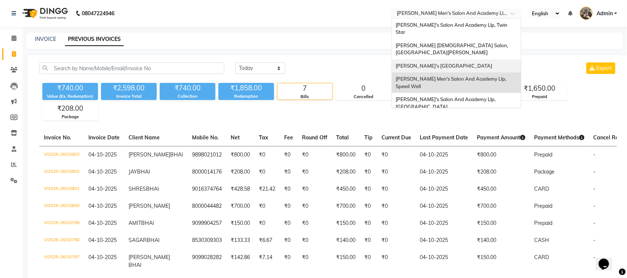
click at [482, 63] on span "[PERSON_NAME]'s [GEOGRAPHIC_DATA]" at bounding box center [443, 66] width 97 height 6
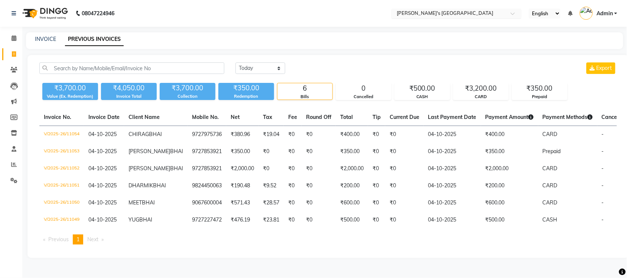
click at [486, 15] on input "text" at bounding box center [449, 13] width 108 height 7
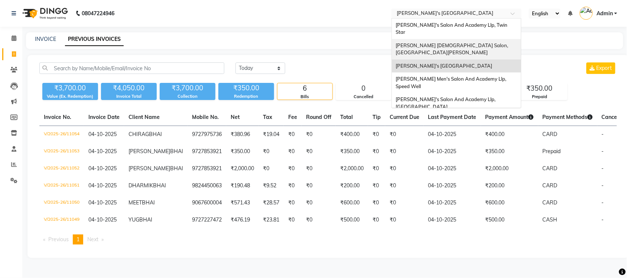
click at [483, 42] on div "Elaine Ladies Salon, Nr Balaji Hall" at bounding box center [456, 49] width 129 height 20
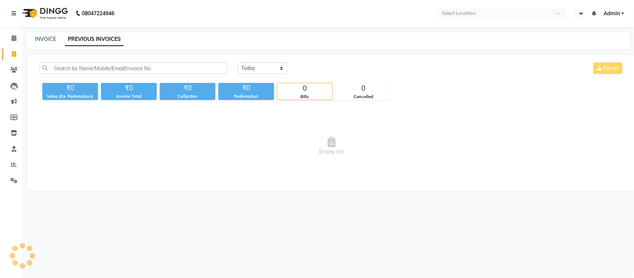
select select "en"
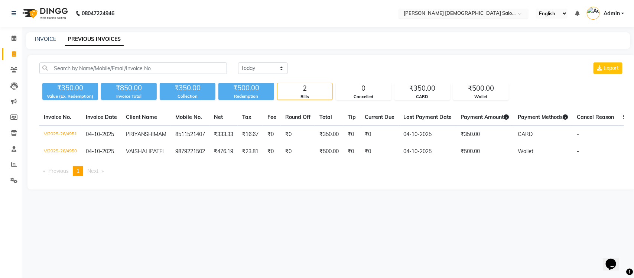
click at [473, 14] on input "text" at bounding box center [456, 13] width 108 height 7
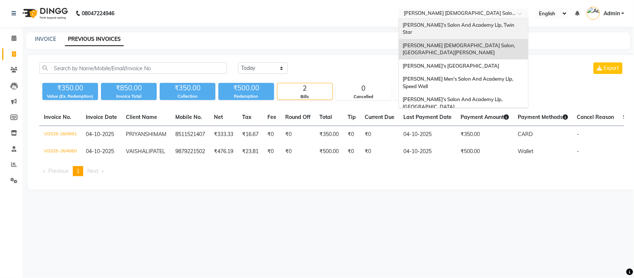
click at [474, 22] on span "[PERSON_NAME]'s Salon And Academy Llp, Twin Star" at bounding box center [458, 28] width 113 height 13
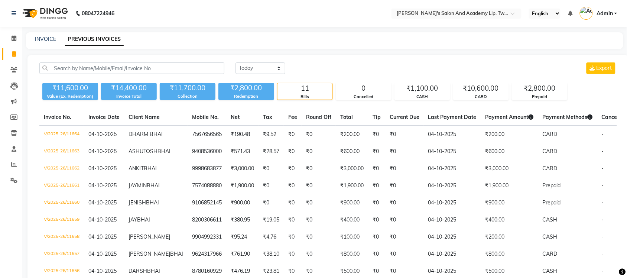
click at [355, 9] on nav "08047224946 Select Location × [PERSON_NAME]'s Salon And Academy Llp, Twin Star …" at bounding box center [313, 13] width 627 height 27
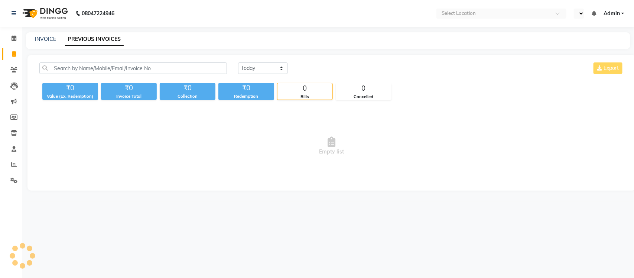
select select "en"
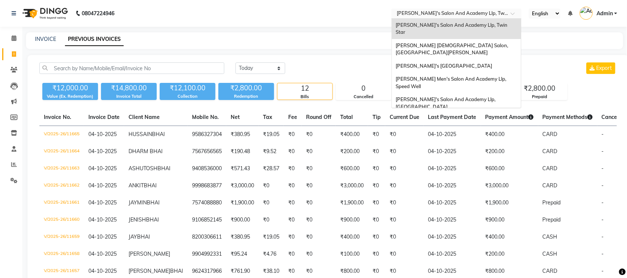
click at [494, 10] on input "text" at bounding box center [449, 13] width 108 height 7
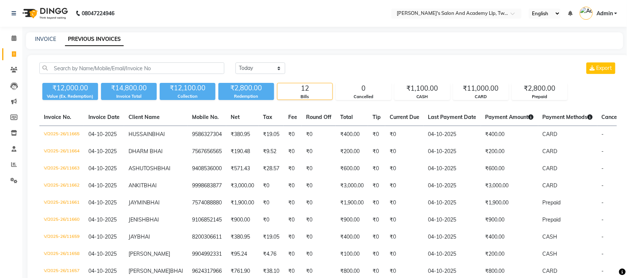
click at [364, 30] on div "08047224946 Select Location × Sandy Men's Salon And Academy Llp, Twin Star Engl…" at bounding box center [313, 185] width 627 height 371
click at [270, 14] on nav "08047224946 Select Location × Sandy Men's Salon And Academy Llp, Twin Star Engl…" at bounding box center [313, 13] width 627 height 27
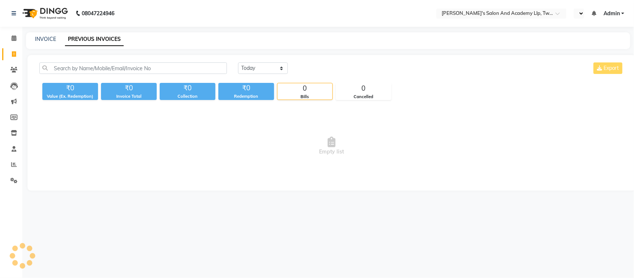
select select "en"
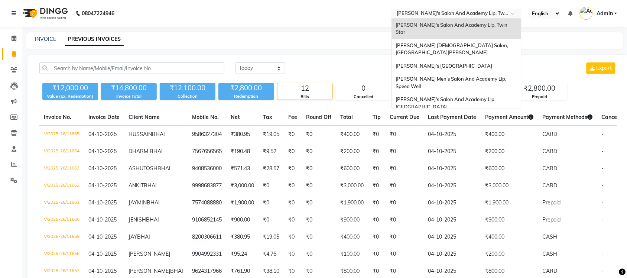
click at [445, 13] on input "text" at bounding box center [449, 13] width 108 height 7
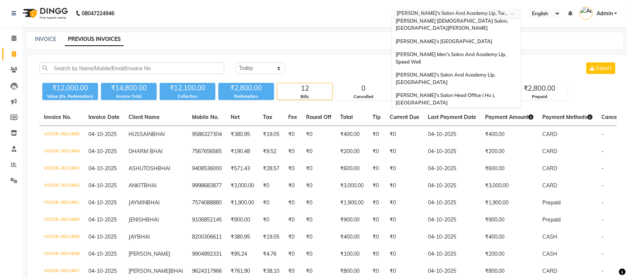
click at [459, 112] on span "[PERSON_NAME] Men's Salon & Academy Llp, [GEOGRAPHIC_DATA]" at bounding box center [447, 118] width 105 height 13
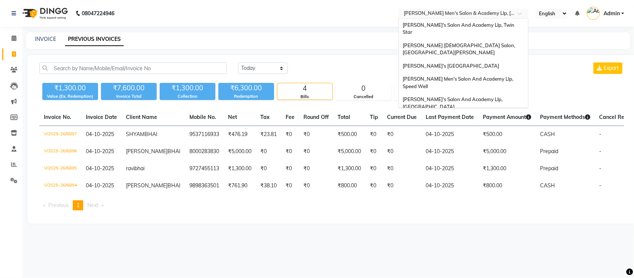
click at [457, 12] on input "text" at bounding box center [456, 13] width 108 height 7
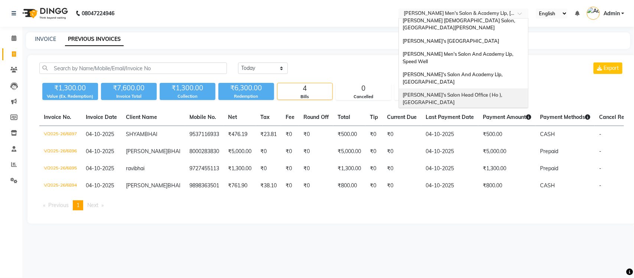
scroll to position [25, 0]
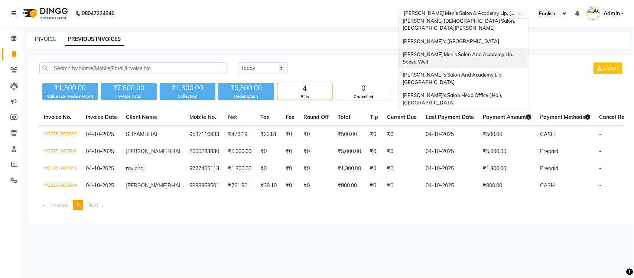
click at [332, 36] on div "INVOICE PREVIOUS INVOICES" at bounding box center [323, 39] width 595 height 8
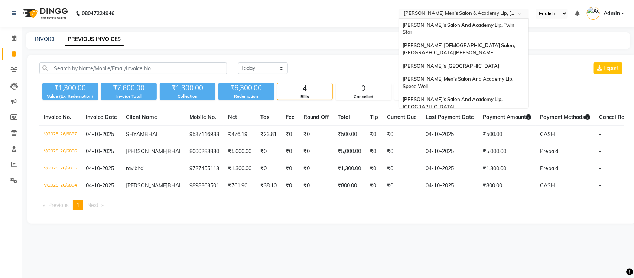
click at [469, 13] on input "text" at bounding box center [456, 13] width 108 height 7
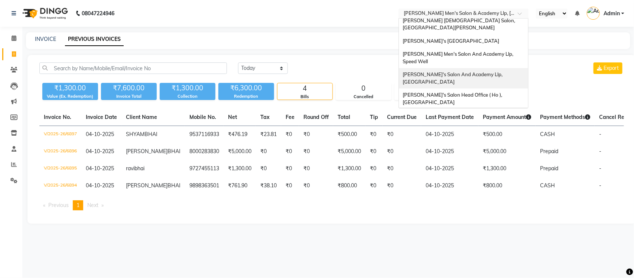
click at [473, 71] on span "[PERSON_NAME]'s Salon And Academy Llp, [GEOGRAPHIC_DATA]" at bounding box center [452, 77] width 101 height 13
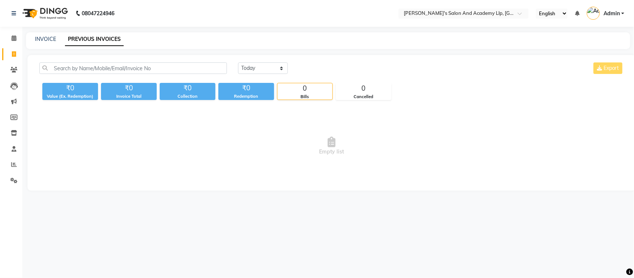
select select "en"
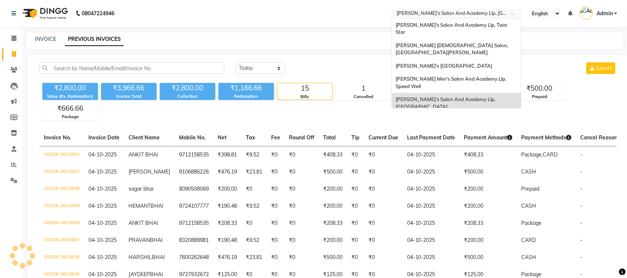
click at [466, 14] on input "text" at bounding box center [449, 13] width 108 height 7
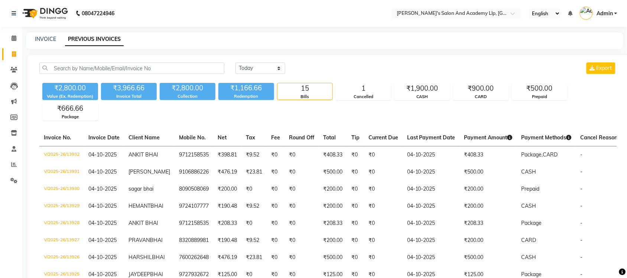
click at [361, 55] on div "Today Yesterday Custom Range Export ₹2,800.00 Value (Ex. Redemption) ₹3,966.66 …" at bounding box center [327, 259] width 601 height 409
click at [459, 14] on input "text" at bounding box center [449, 13] width 108 height 7
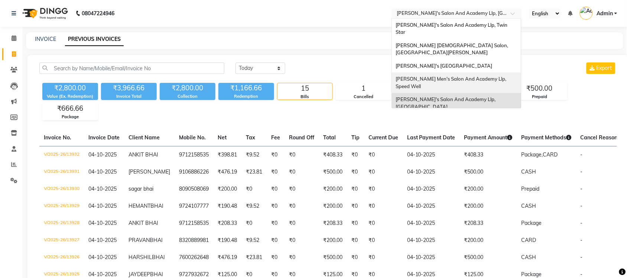
click at [476, 76] on span "[PERSON_NAME] Men's Salon And Academy Llp, Speed Well" at bounding box center [451, 82] width 112 height 13
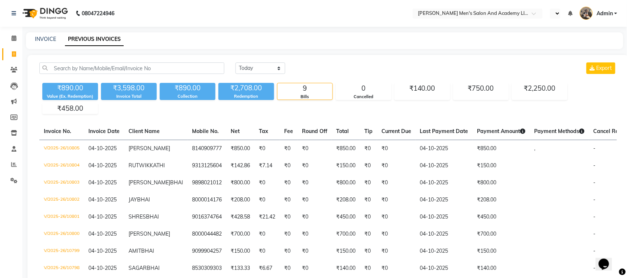
select select "en"
click at [281, 27] on div "08047224946 Select Location × Sandy Men's Salon And Academy Llp, Speed Well Eng…" at bounding box center [313, 171] width 627 height 342
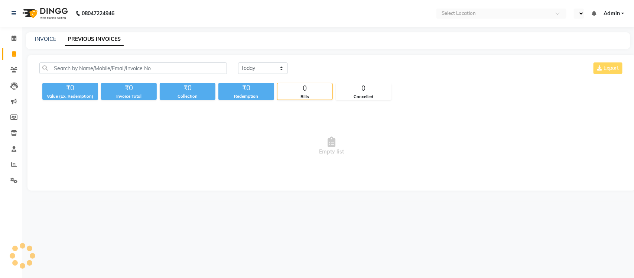
select select "en"
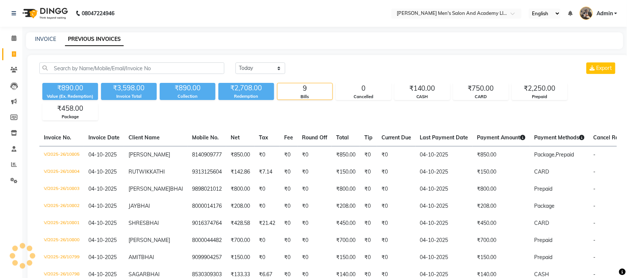
click at [338, 33] on div "INVOICE PREVIOUS INVOICES" at bounding box center [324, 40] width 597 height 17
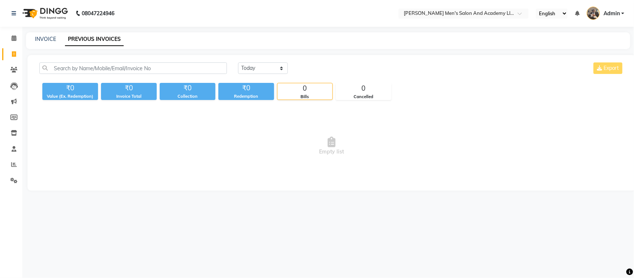
select select "en"
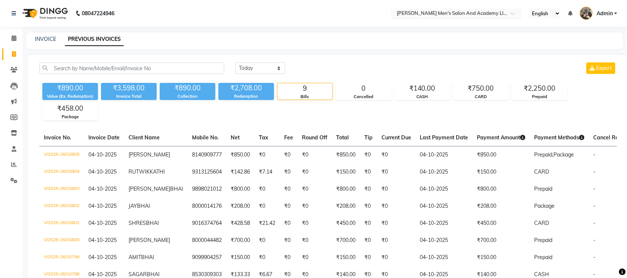
click at [461, 15] on input "text" at bounding box center [449, 13] width 108 height 7
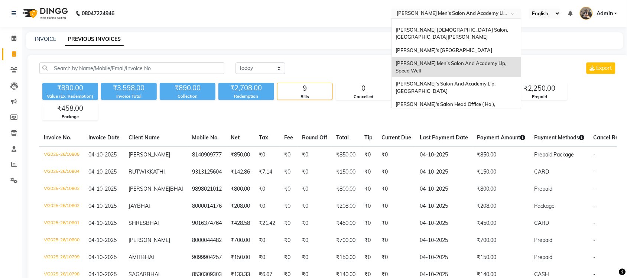
scroll to position [25, 0]
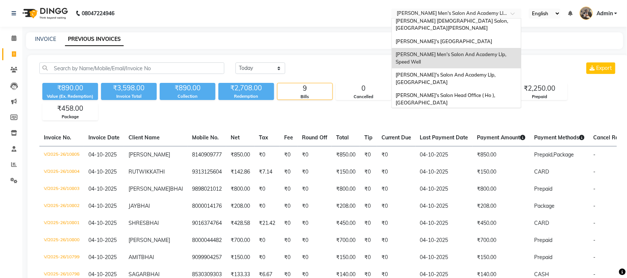
click at [466, 109] on div "[PERSON_NAME] Men's Salon & Academy Llp, [GEOGRAPHIC_DATA]" at bounding box center [456, 119] width 129 height 20
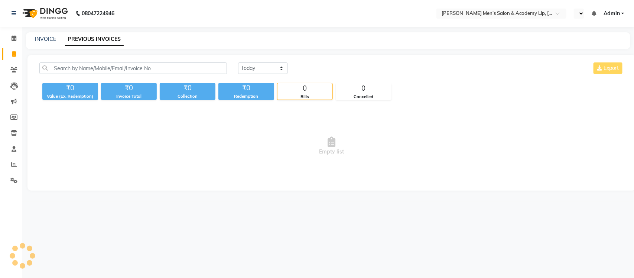
select select "en"
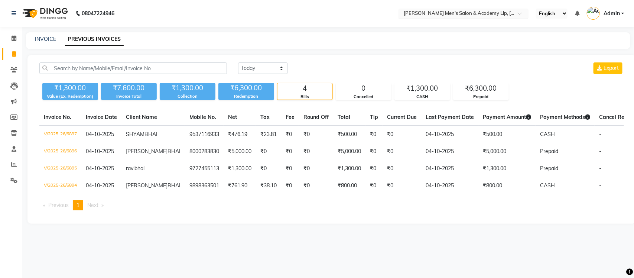
click at [449, 13] on input "text" at bounding box center [456, 13] width 108 height 7
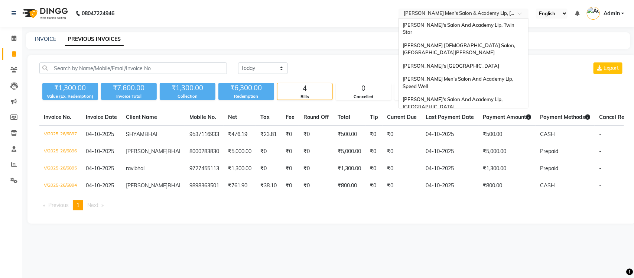
scroll to position [25, 0]
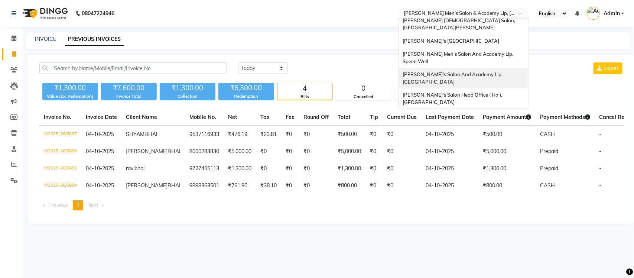
click at [473, 71] on span "[PERSON_NAME]'s Salon And Academy Llp, [GEOGRAPHIC_DATA]" at bounding box center [452, 77] width 101 height 13
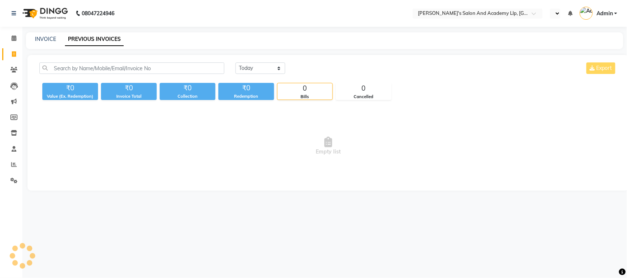
select select "en"
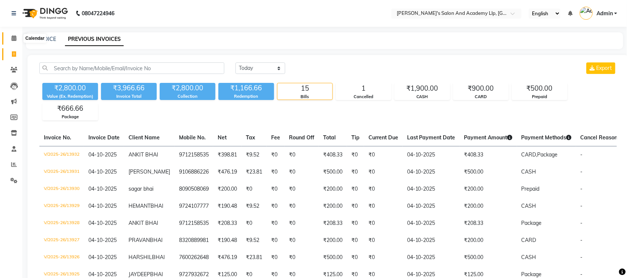
click at [10, 41] on span at bounding box center [13, 38] width 13 height 9
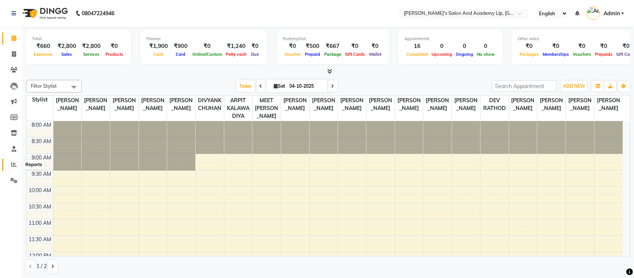
click at [14, 164] on icon at bounding box center [14, 165] width 6 height 6
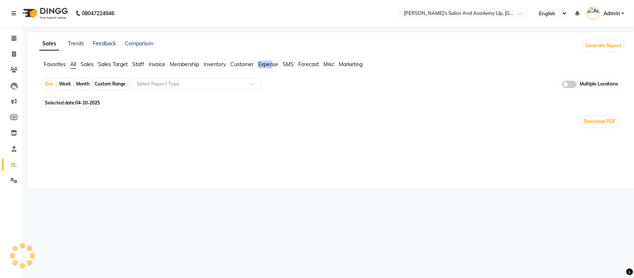
drag, startPoint x: 274, startPoint y: 61, endPoint x: 267, endPoint y: 61, distance: 7.4
click at [274, 61] on li "Expense" at bounding box center [268, 65] width 20 height 8
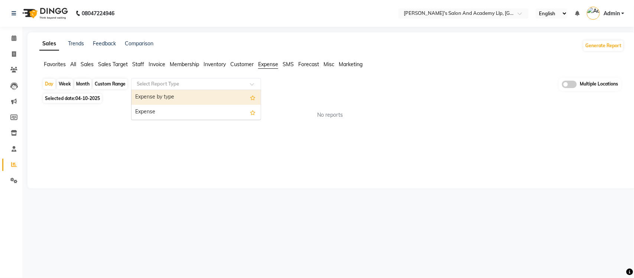
click at [199, 86] on input "text" at bounding box center [188, 83] width 107 height 7
click at [198, 97] on div "Expense by type" at bounding box center [195, 97] width 129 height 15
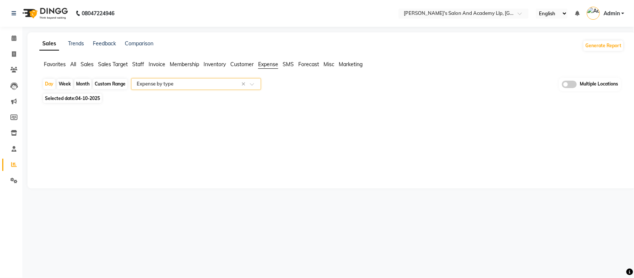
select select "full_report"
select select "csv"
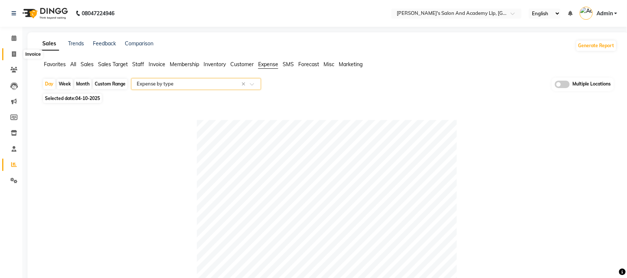
click at [12, 54] on icon at bounding box center [14, 54] width 4 height 6
select select "service"
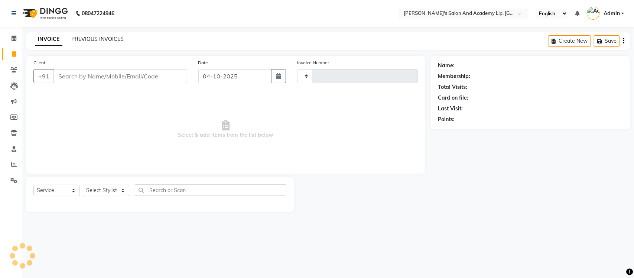
click at [99, 36] on link "PREVIOUS INVOICES" at bounding box center [97, 39] width 52 height 7
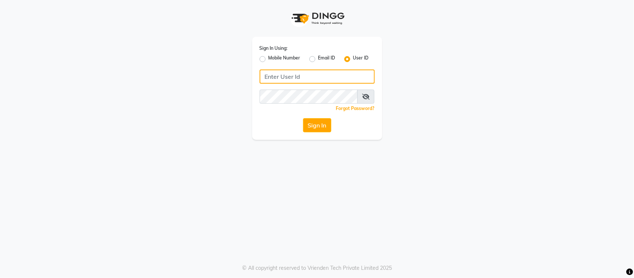
click at [354, 78] on input "Username" at bounding box center [317, 76] width 115 height 14
type input "s"
type input "SANDY"
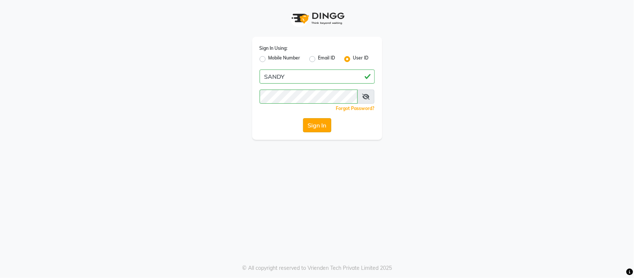
click at [321, 121] on button "Sign In" at bounding box center [317, 125] width 28 height 14
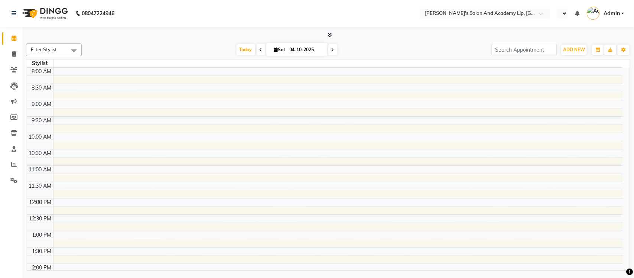
select select "en"
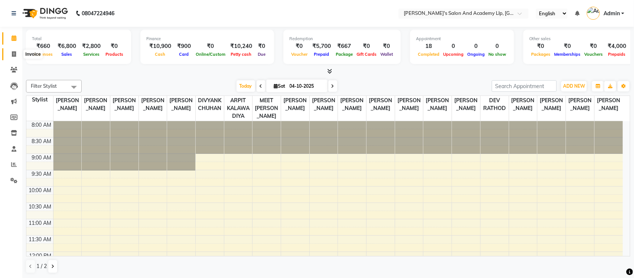
click at [13, 53] on icon at bounding box center [14, 54] width 4 height 6
select select "service"
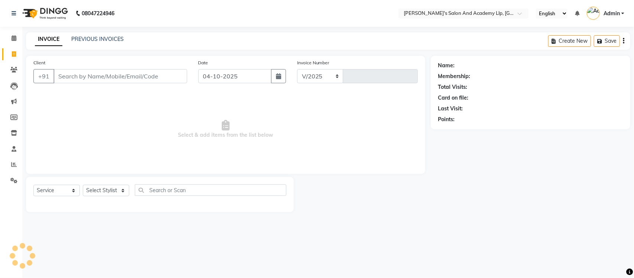
select select "6983"
type input "13935"
click at [92, 37] on link "PREVIOUS INVOICES" at bounding box center [97, 39] width 52 height 7
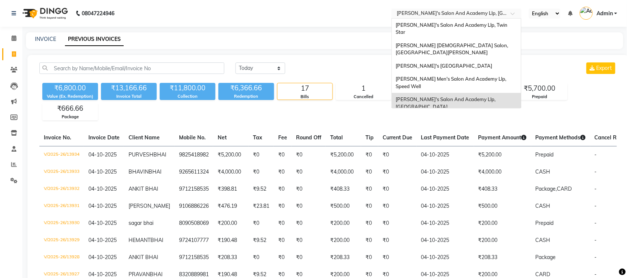
click at [499, 13] on input "text" at bounding box center [449, 13] width 108 height 7
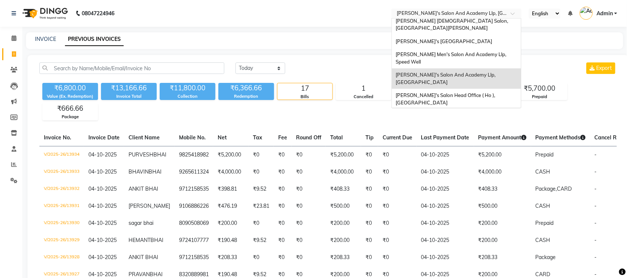
click at [490, 112] on span "[PERSON_NAME] Men's Salon & Academy Llp, [GEOGRAPHIC_DATA]" at bounding box center [447, 118] width 105 height 13
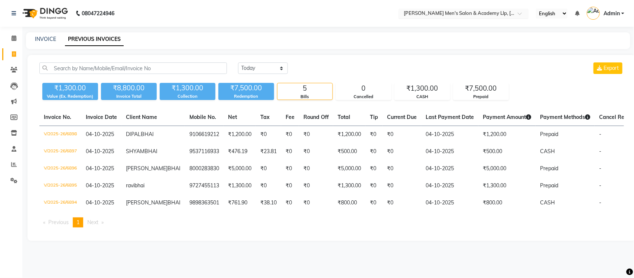
click at [513, 14] on div at bounding box center [463, 13] width 130 height 7
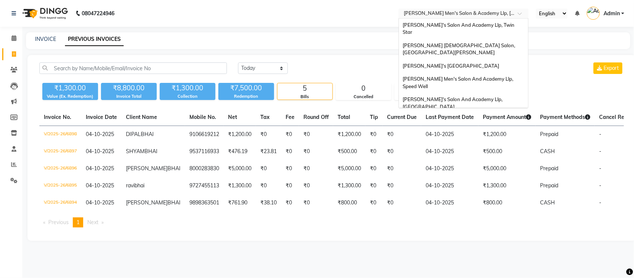
scroll to position [25, 0]
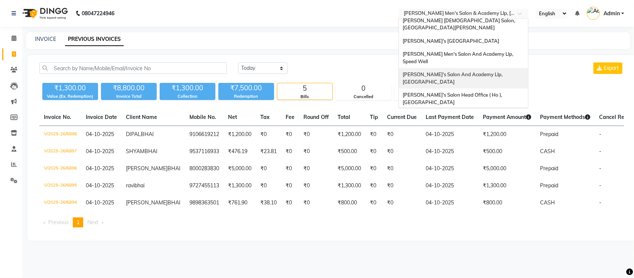
click at [503, 68] on div "[PERSON_NAME]'s Salon And Academy Llp, [GEOGRAPHIC_DATA]" at bounding box center [463, 78] width 129 height 20
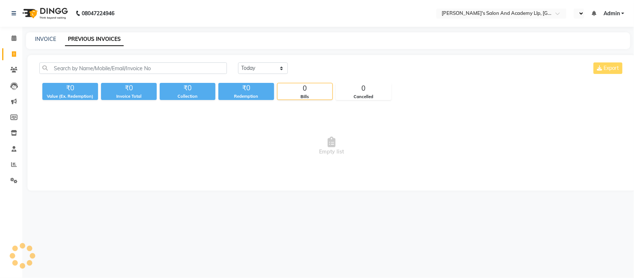
select select "en"
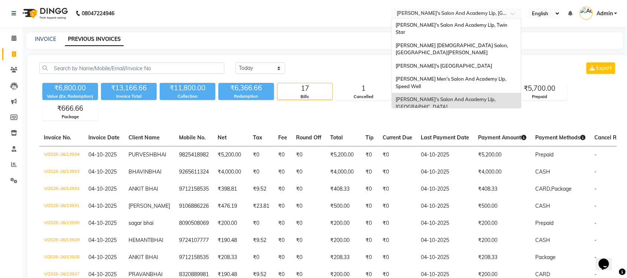
click at [497, 10] on input "text" at bounding box center [449, 13] width 108 height 7
click at [470, 76] on span "[PERSON_NAME] Men's Salon And Academy Llp, Speed Well" at bounding box center [451, 82] width 112 height 13
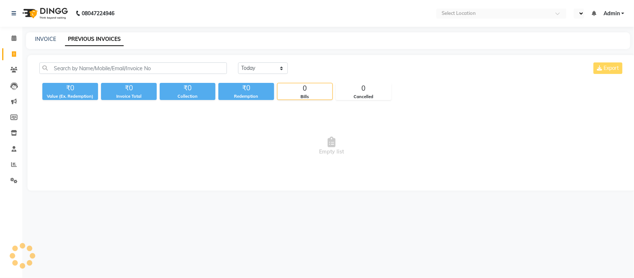
select select "en"
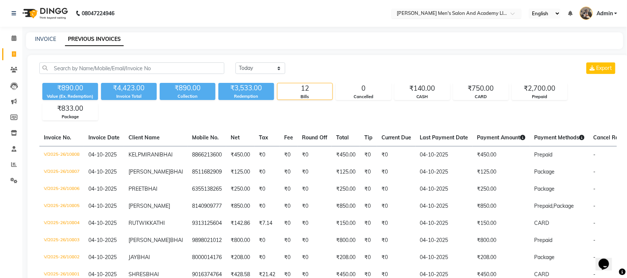
click at [488, 15] on input "text" at bounding box center [449, 13] width 108 height 7
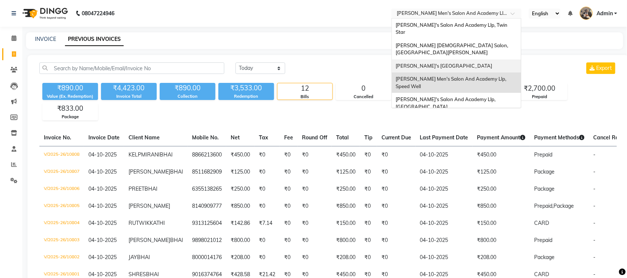
click at [485, 59] on div "[PERSON_NAME]'s [GEOGRAPHIC_DATA]" at bounding box center [456, 65] width 129 height 13
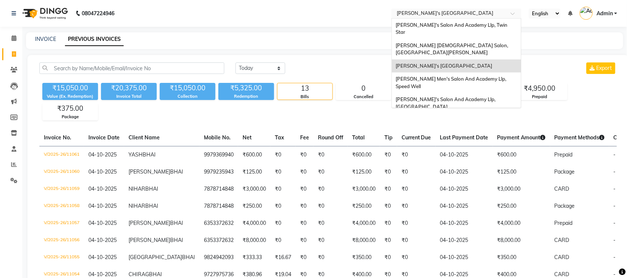
click at [483, 13] on input "text" at bounding box center [449, 13] width 108 height 7
click at [483, 42] on div "[PERSON_NAME] [DEMOGRAPHIC_DATA] Salon, [GEOGRAPHIC_DATA][PERSON_NAME]" at bounding box center [456, 49] width 129 height 20
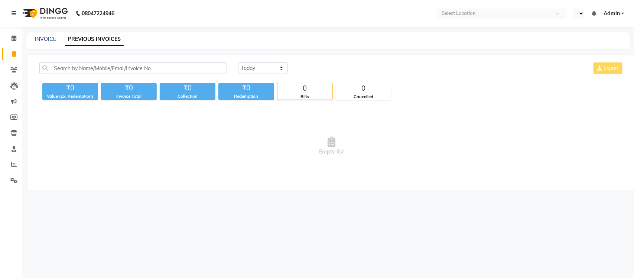
select select "en"
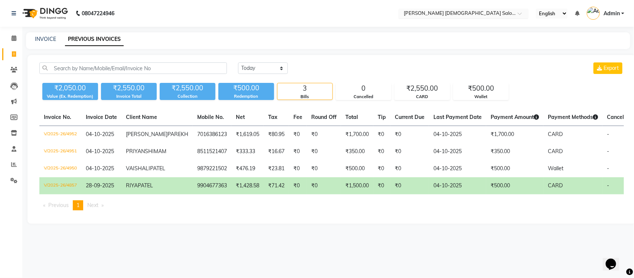
click at [485, 13] on input "text" at bounding box center [456, 13] width 108 height 7
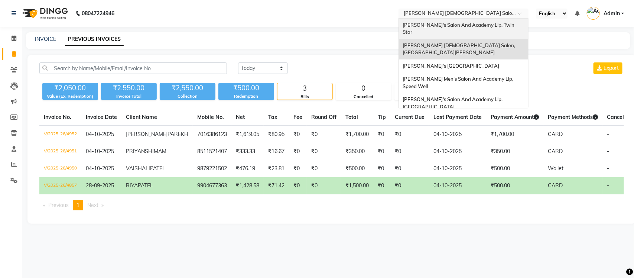
click at [479, 25] on span "[PERSON_NAME]'s Salon And Academy Llp, Twin Star" at bounding box center [458, 28] width 113 height 13
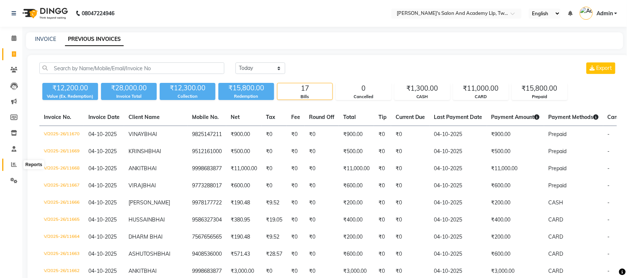
click at [19, 164] on span at bounding box center [13, 164] width 13 height 9
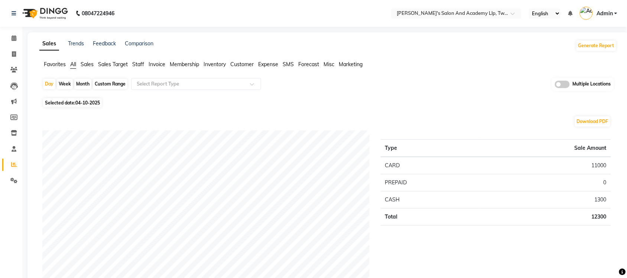
click at [557, 85] on span at bounding box center [562, 84] width 15 height 7
click at [555, 85] on input "checkbox" at bounding box center [555, 85] width 0 height 0
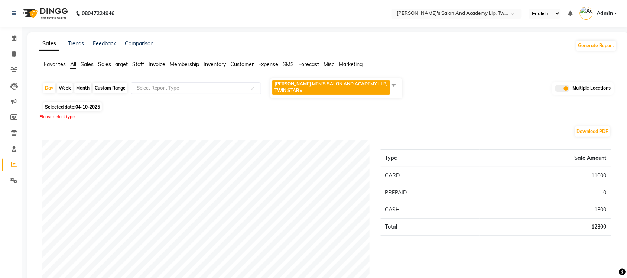
click at [395, 82] on span at bounding box center [393, 85] width 15 height 14
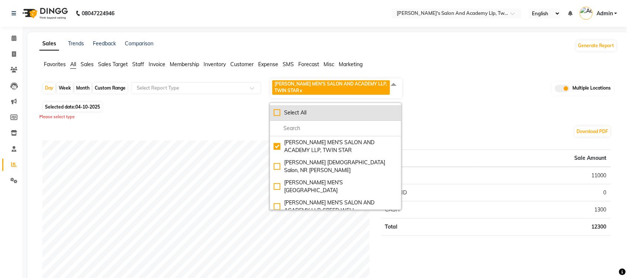
click at [273, 112] on li "Select All" at bounding box center [335, 113] width 131 height 16
checkbox input "true"
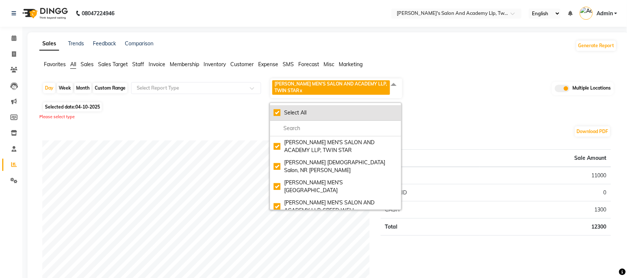
checkbox input "true"
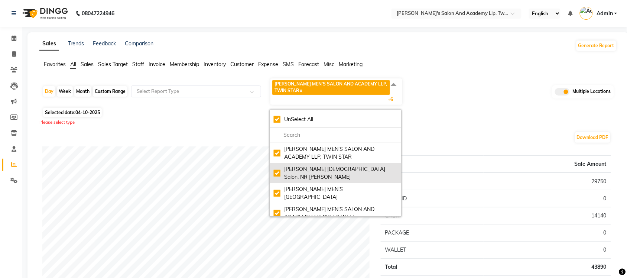
click at [277, 167] on div "Elaine Ladies Salon, NR Balaji Hall" at bounding box center [336, 173] width 124 height 16
checkbox input "false"
click at [277, 167] on div "Elaine Ladies Salon, NR Balaji Hall" at bounding box center [336, 173] width 124 height 16
checkbox input "true"
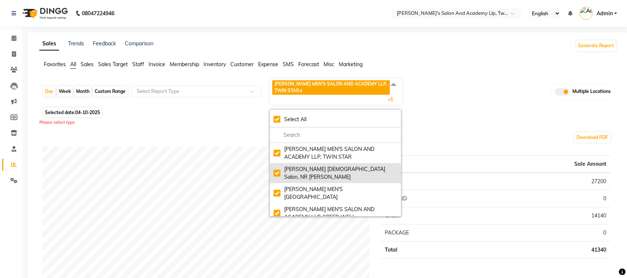
checkbox input "true"
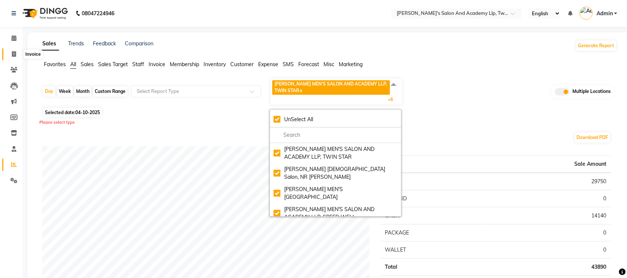
click at [16, 52] on icon at bounding box center [14, 54] width 4 height 6
select select "service"
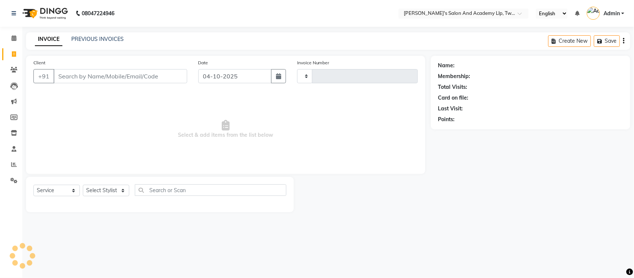
type input "11671"
select select "6985"
click at [79, 39] on link "PREVIOUS INVOICES" at bounding box center [97, 39] width 52 height 7
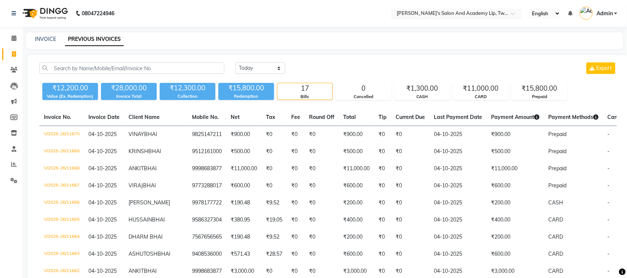
click at [482, 10] on input "text" at bounding box center [449, 13] width 108 height 7
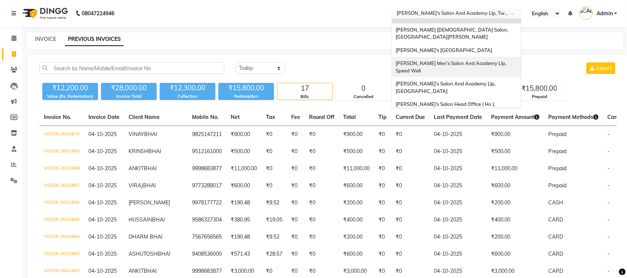
scroll to position [25, 0]
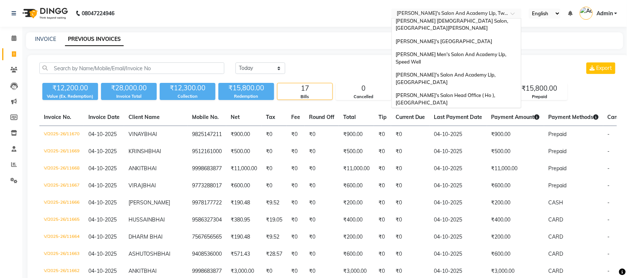
click at [459, 112] on span "Sandy Men's Salon & Academy Llp, Ravapar Road" at bounding box center [447, 118] width 105 height 13
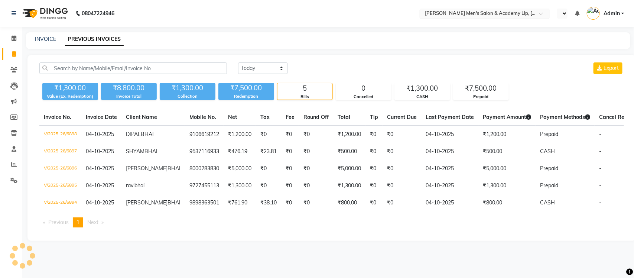
click at [524, 12] on input "text" at bounding box center [477, 13] width 108 height 7
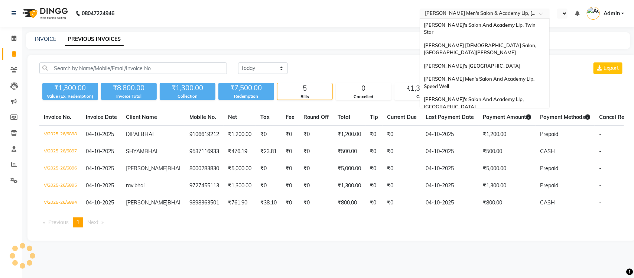
scroll to position [25, 0]
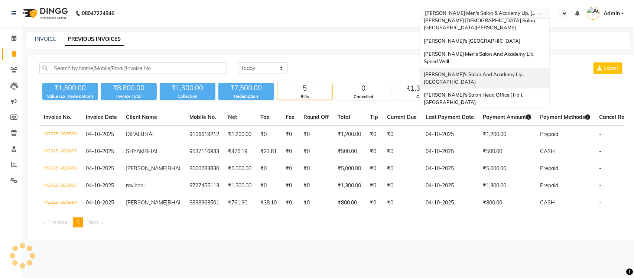
click at [516, 71] on span "[PERSON_NAME]'s Salon And Academy Llp, [GEOGRAPHIC_DATA]" at bounding box center [474, 77] width 101 height 13
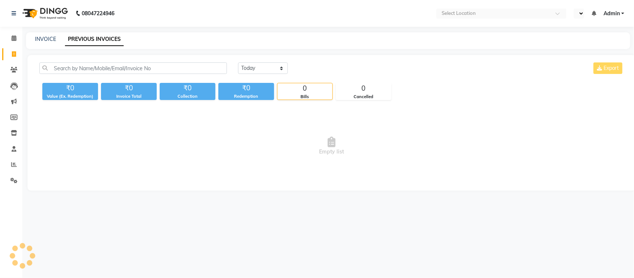
select select "en"
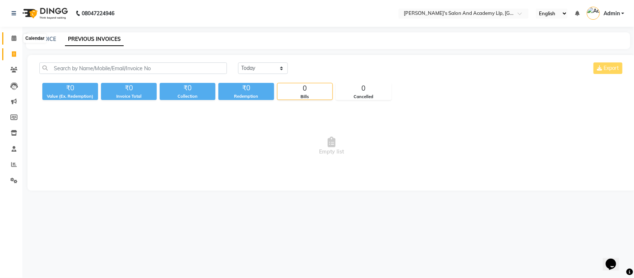
drag, startPoint x: 14, startPoint y: 39, endPoint x: 31, endPoint y: 42, distance: 17.3
click at [14, 39] on icon at bounding box center [14, 38] width 5 height 6
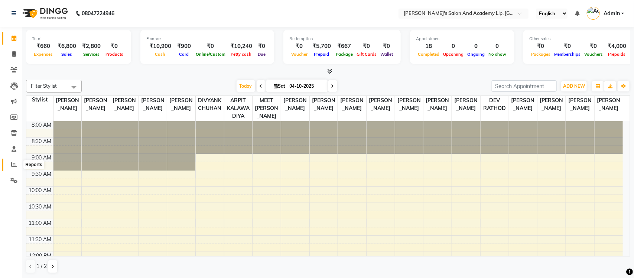
click at [14, 166] on icon at bounding box center [14, 165] width 6 height 6
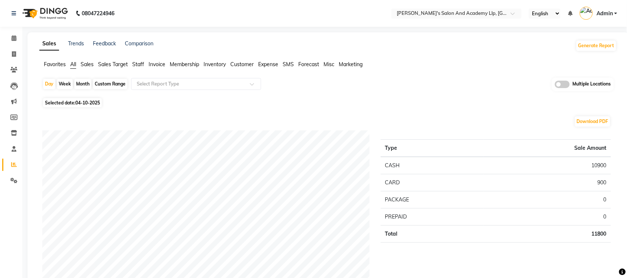
click at [262, 62] on span "Expense" at bounding box center [268, 64] width 20 height 7
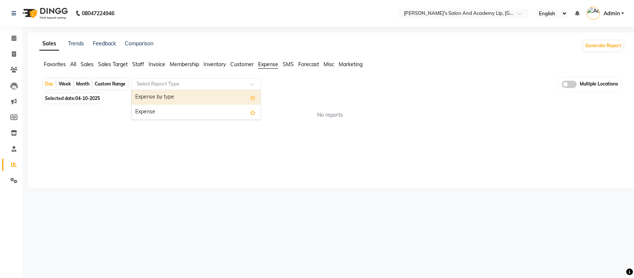
click at [200, 86] on input "text" at bounding box center [188, 83] width 107 height 7
click at [190, 97] on div "Expense by type" at bounding box center [195, 97] width 129 height 15
select select "full_report"
select select "csv"
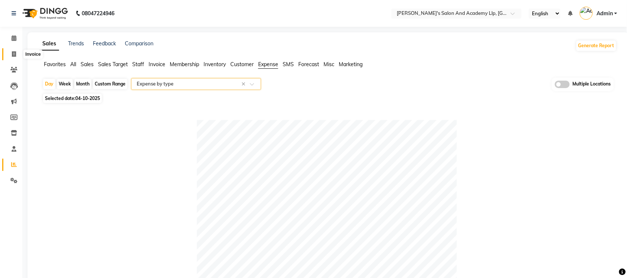
drag, startPoint x: 17, startPoint y: 54, endPoint x: 40, endPoint y: 52, distance: 23.1
click at [17, 54] on span at bounding box center [13, 54] width 13 height 9
select select "service"
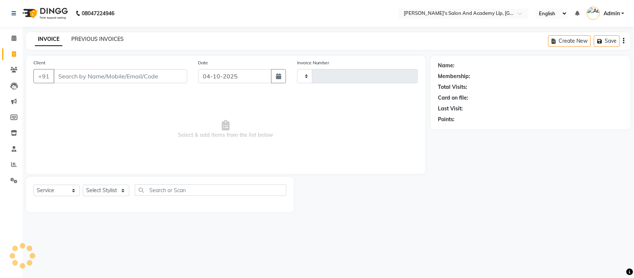
type input "13935"
select select "6983"
click at [100, 36] on link "PREVIOUS INVOICES" at bounding box center [97, 39] width 52 height 7
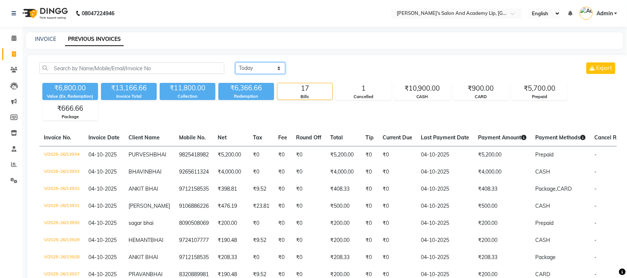
click at [243, 71] on select "Today Yesterday Custom Range" at bounding box center [260, 68] width 50 height 12
select select "range"
click at [235, 62] on select "Today Yesterday Custom Range" at bounding box center [260, 68] width 50 height 12
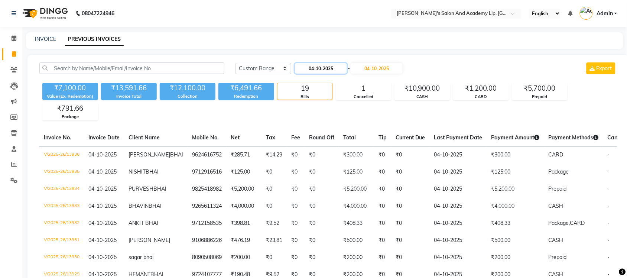
click at [317, 70] on input "04-10-2025" at bounding box center [321, 68] width 52 height 10
select select "10"
select select "2025"
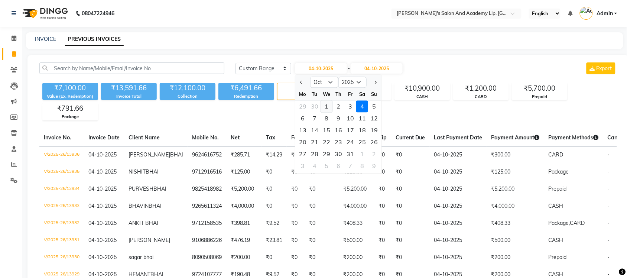
click at [328, 110] on div "1" at bounding box center [326, 107] width 12 height 12
type input "01-10-2025"
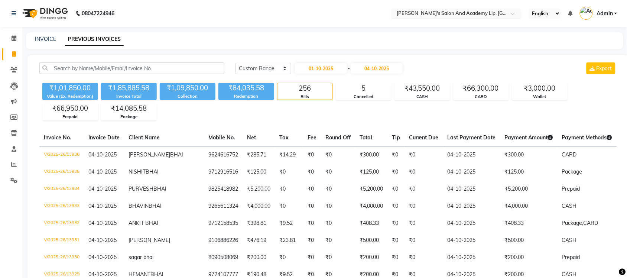
click at [440, 17] on input "text" at bounding box center [449, 13] width 108 height 7
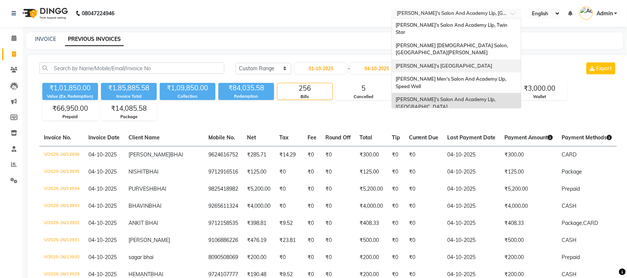
click at [472, 59] on div "[PERSON_NAME]'s [GEOGRAPHIC_DATA]" at bounding box center [456, 65] width 129 height 13
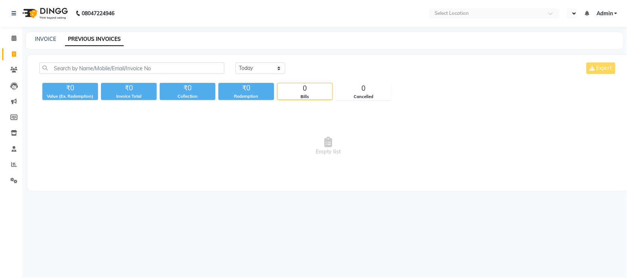
select select "en"
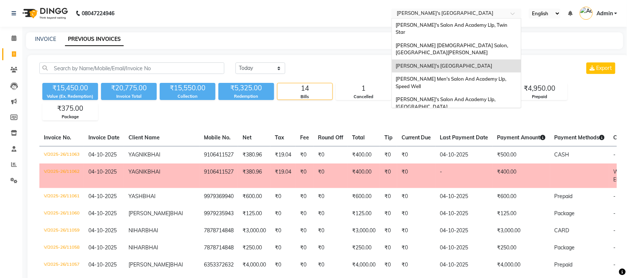
click at [417, 16] on input "text" at bounding box center [449, 13] width 108 height 7
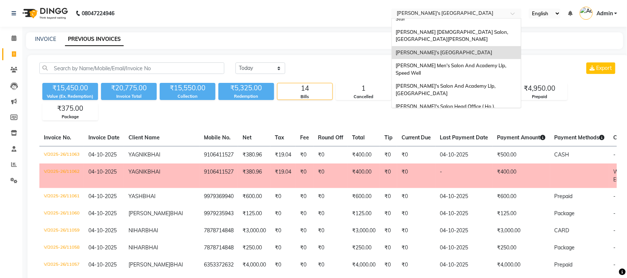
scroll to position [25, 0]
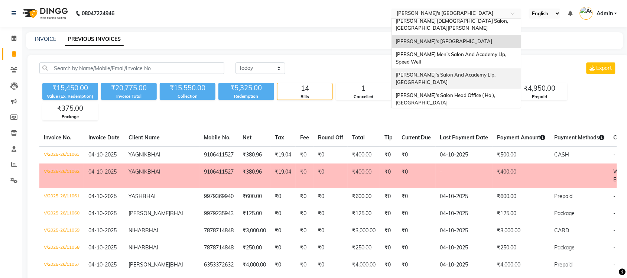
click at [426, 68] on div "[PERSON_NAME]'s Salon And Academy Llp, [GEOGRAPHIC_DATA]" at bounding box center [456, 78] width 129 height 20
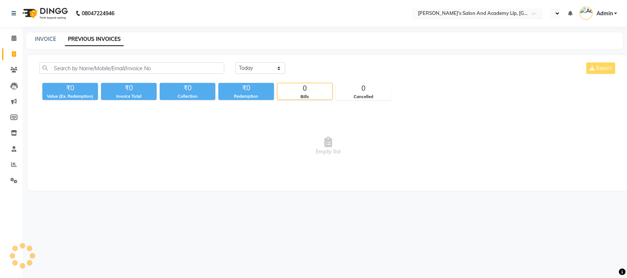
select select "en"
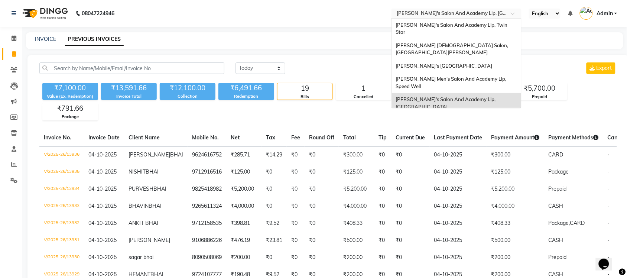
click at [439, 10] on input "text" at bounding box center [449, 13] width 108 height 7
click at [441, 23] on span "[PERSON_NAME]'s Salon And Academy Llp, Twin Star" at bounding box center [451, 28] width 113 height 13
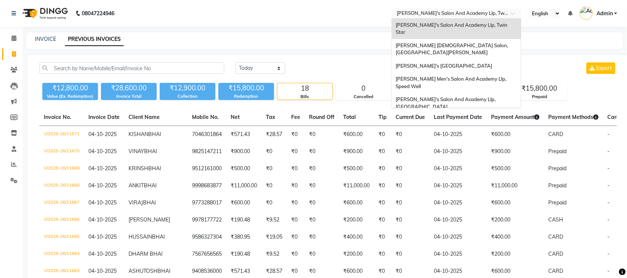
click at [436, 13] on input "text" at bounding box center [449, 13] width 108 height 7
click at [447, 76] on span "[PERSON_NAME] Men's Salon And Academy Llp, Speed Well" at bounding box center [451, 82] width 112 height 13
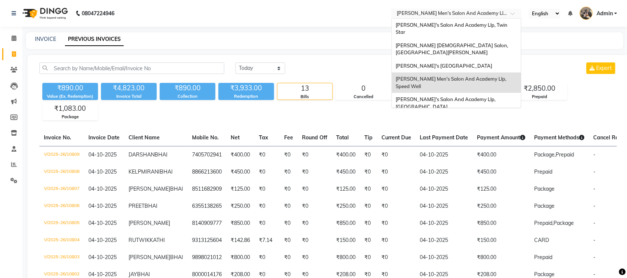
click at [448, 16] on input "text" at bounding box center [449, 13] width 108 height 7
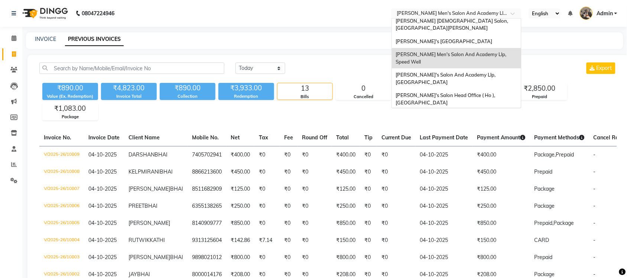
click at [467, 109] on div "[PERSON_NAME] Men's Salon & Academy Llp, [GEOGRAPHIC_DATA]" at bounding box center [456, 119] width 129 height 20
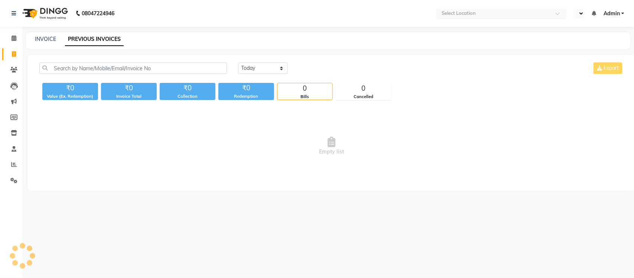
select select "en"
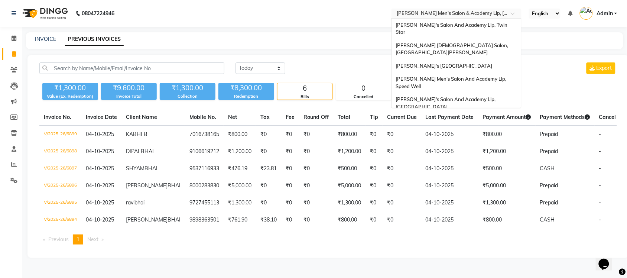
click at [441, 14] on input "text" at bounding box center [449, 13] width 108 height 7
